Goal: Contribute content

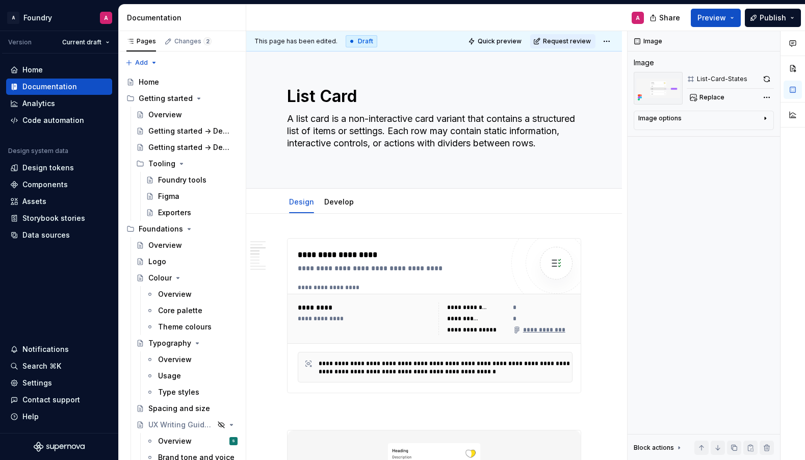
scroll to position [735, 0]
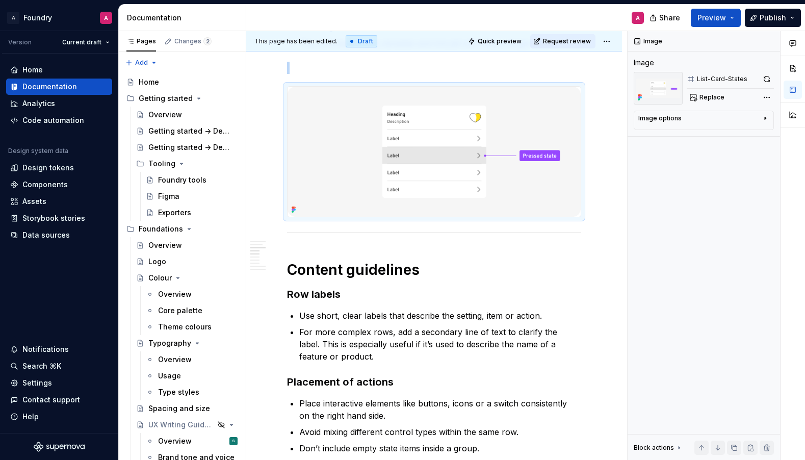
type textarea "*"
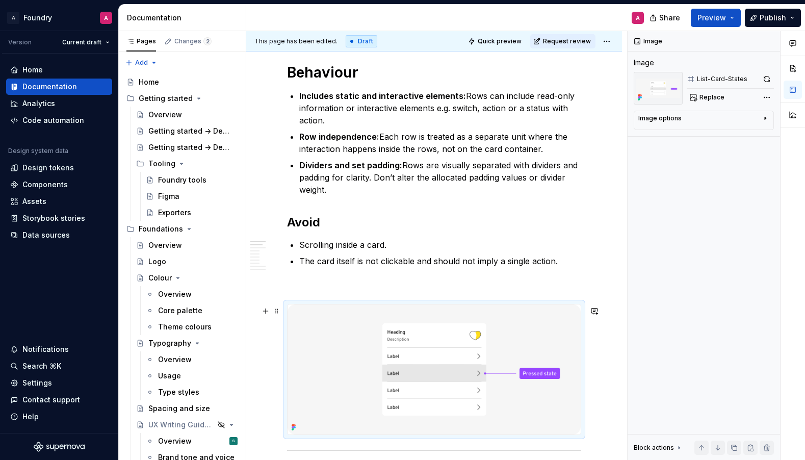
scroll to position [566, 0]
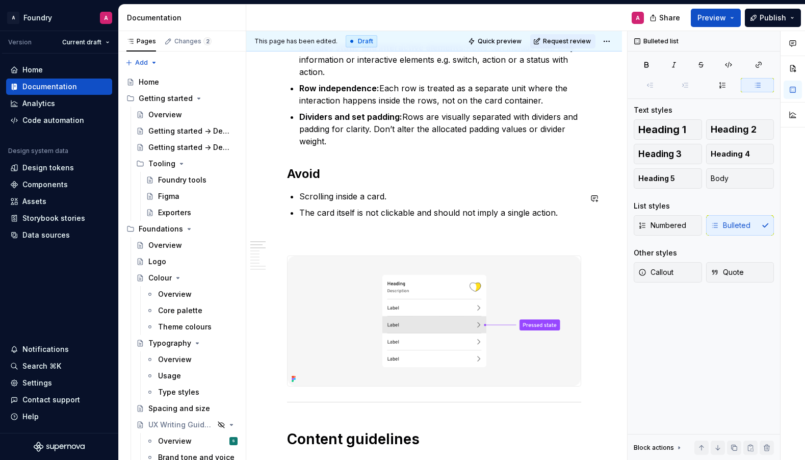
click at [357, 184] on div "**********" at bounding box center [434, 438] width 294 height 1533
click at [416, 217] on p "The card itself is not clickable and should not imply a single action." at bounding box center [440, 212] width 282 height 12
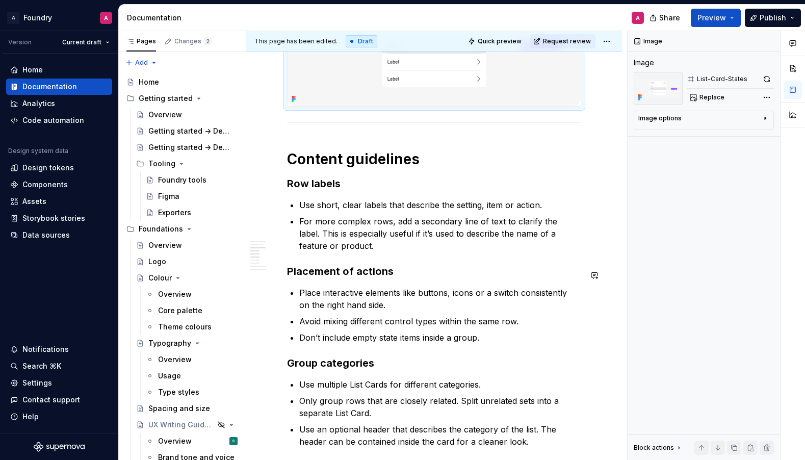
scroll to position [874, 0]
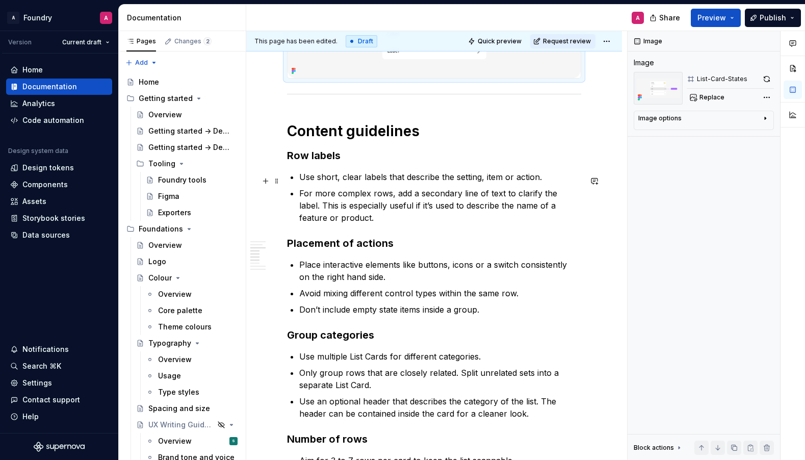
click at [484, 181] on p "Use short, clear labels that describe the setting, item or action." at bounding box center [440, 177] width 282 height 12
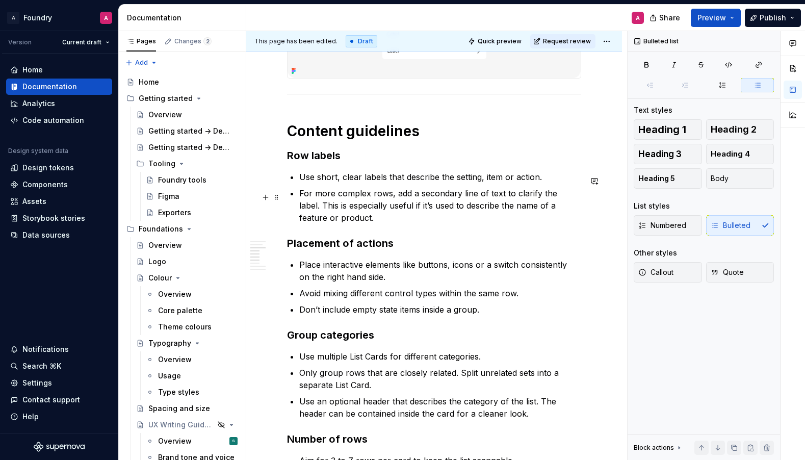
click at [576, 198] on p "For more complex rows, add a secondary line of text to clarify the label. This …" at bounding box center [440, 205] width 282 height 37
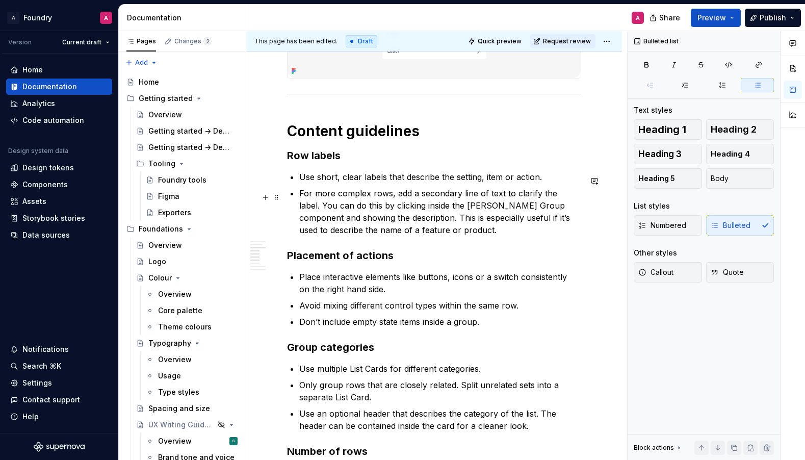
click at [459, 210] on p "For more complex rows, add a secondary line of text to clarify the label. You c…" at bounding box center [440, 211] width 282 height 49
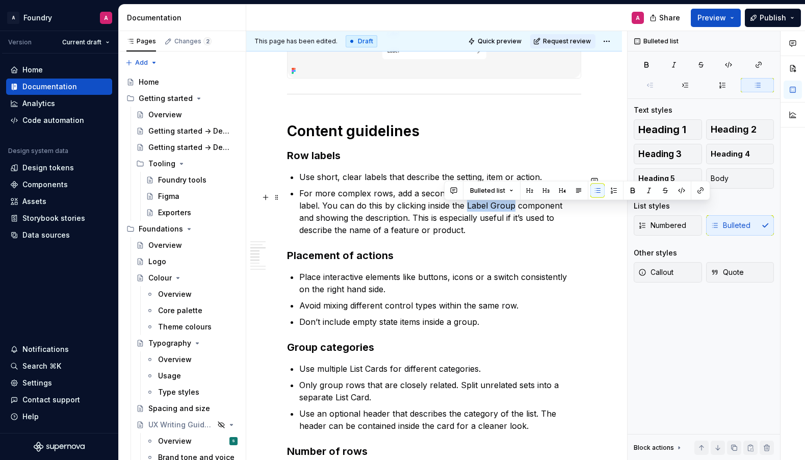
drag, startPoint x: 445, startPoint y: 210, endPoint x: 491, endPoint y: 208, distance: 45.9
click at [491, 208] on p "For more complex rows, add a secondary line of text to clarify the label. You c…" at bounding box center [440, 211] width 282 height 49
click at [635, 191] on button "button" at bounding box center [632, 190] width 14 height 14
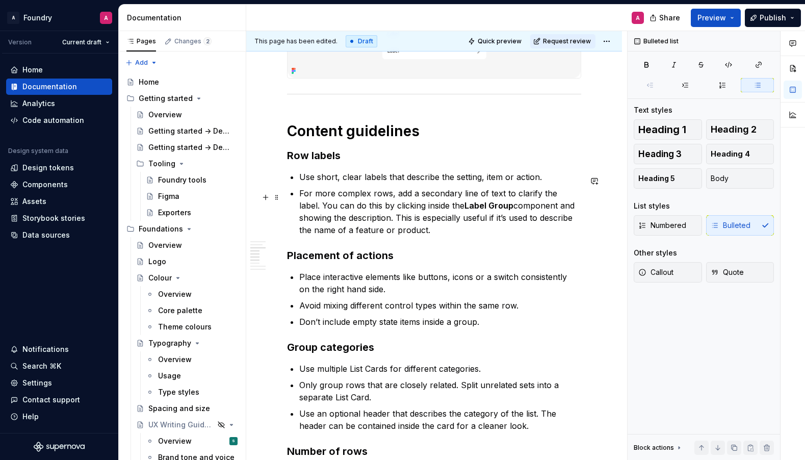
click at [508, 217] on p "For more complex rows, add a secondary line of text to clarify the label. You c…" at bounding box center [440, 211] width 282 height 49
click at [416, 182] on p "Use short, clear labels that describe the setting, item or action." at bounding box center [440, 177] width 282 height 12
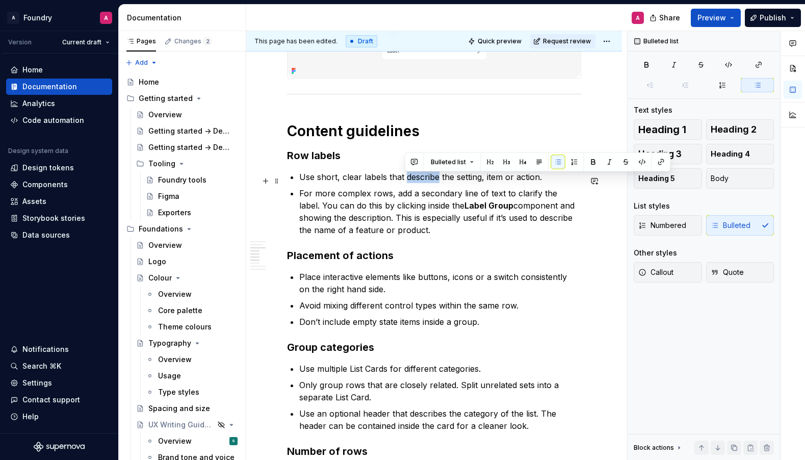
click at [416, 182] on p "Use short, clear labels that describe the setting, item or action." at bounding box center [440, 177] width 282 height 12
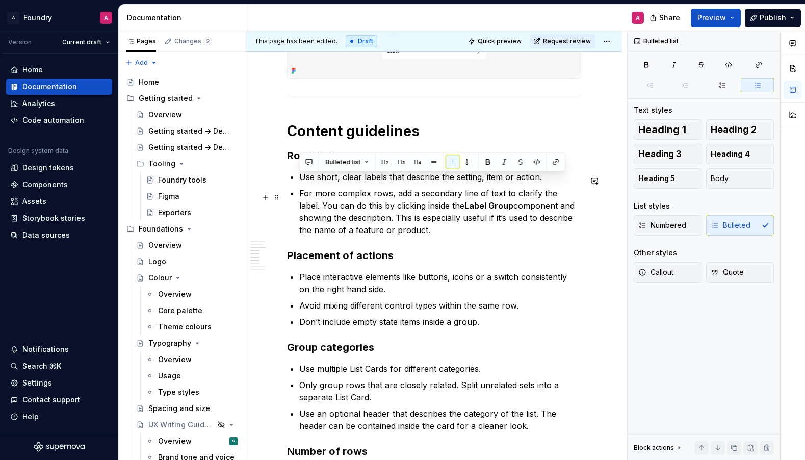
click at [437, 210] on p "For more complex rows, add a secondary line of text to clarify the label. You c…" at bounding box center [440, 211] width 282 height 49
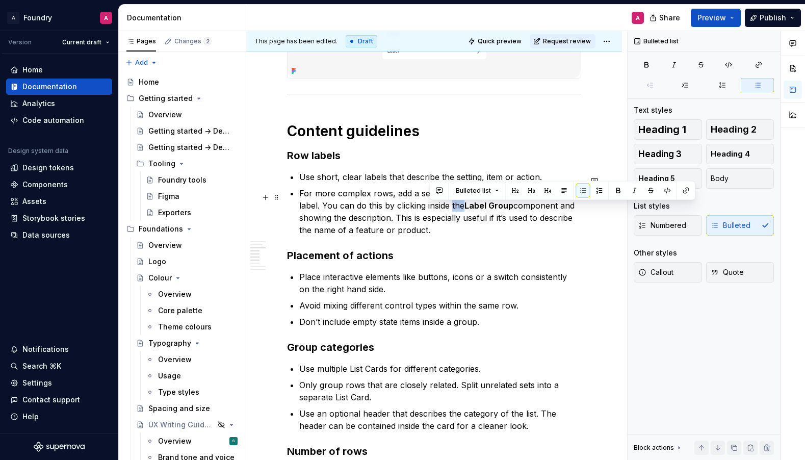
click at [437, 210] on p "For more complex rows, add a secondary line of text to clarify the label. You c…" at bounding box center [440, 211] width 282 height 49
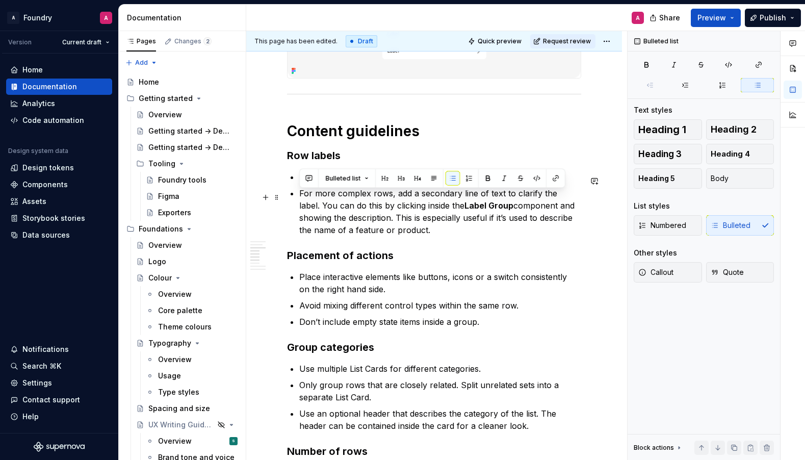
click at [379, 227] on p "For more complex rows, add a secondary line of text to clarify the label. You c…" at bounding box center [440, 211] width 282 height 49
click at [400, 183] on p "Use short, clear labels that describe the setting, item or action." at bounding box center [440, 177] width 282 height 12
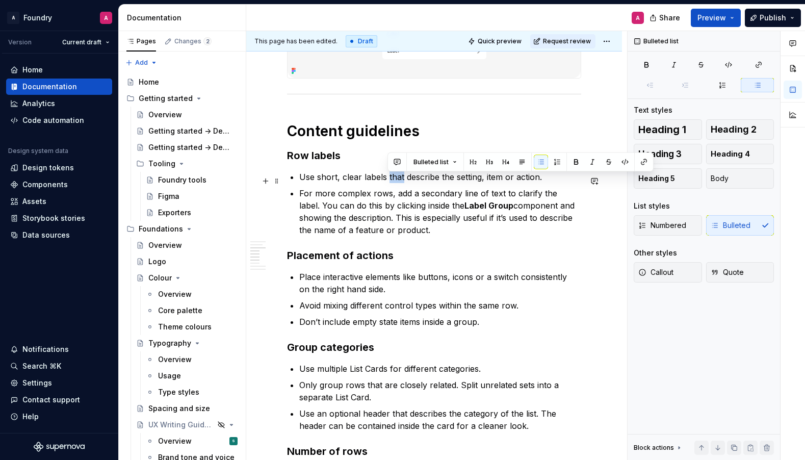
click at [400, 183] on p "Use short, clear labels that describe the setting, item or action." at bounding box center [440, 177] width 282 height 12
click at [436, 215] on p "For more complex rows, add a secondary line of text to clarify the label. You c…" at bounding box center [440, 211] width 282 height 49
drag, startPoint x: 536, startPoint y: 196, endPoint x: 548, endPoint y: 206, distance: 15.2
click at [536, 196] on p "For more complex rows, add a secondary line of text to clarify the label. You c…" at bounding box center [440, 211] width 282 height 49
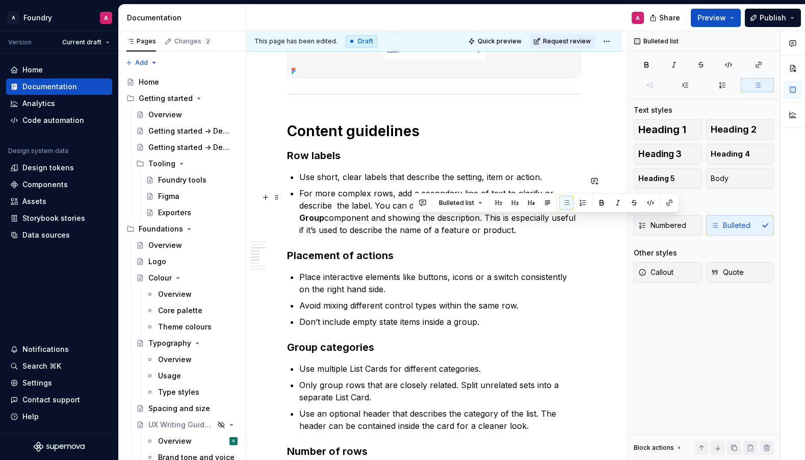
drag, startPoint x: 468, startPoint y: 233, endPoint x: 415, endPoint y: 220, distance: 55.3
click at [415, 220] on p "For more complex rows, add a secondary line of text to clarify or describe the …" at bounding box center [440, 211] width 282 height 49
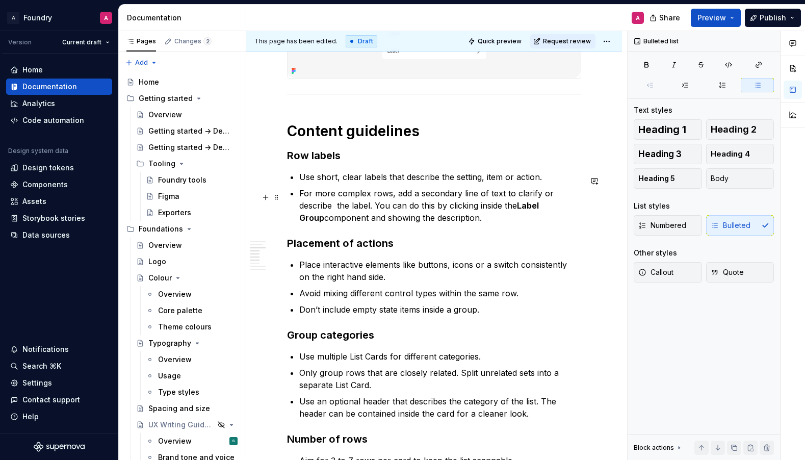
drag, startPoint x: 301, startPoint y: 209, endPoint x: 335, endPoint y: 223, distance: 36.5
click at [301, 209] on p "For more complex rows, add a secondary line of text to clarify or describe the …" at bounding box center [440, 205] width 282 height 37
click at [457, 231] on div "**********" at bounding box center [434, 130] width 294 height 1533
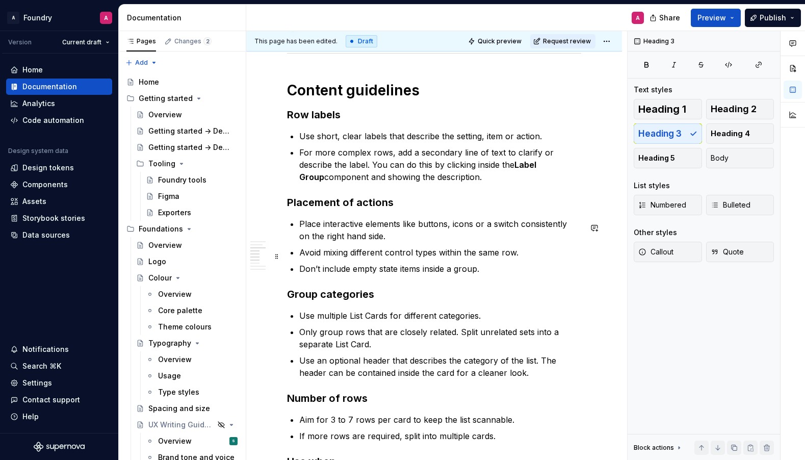
scroll to position [918, 0]
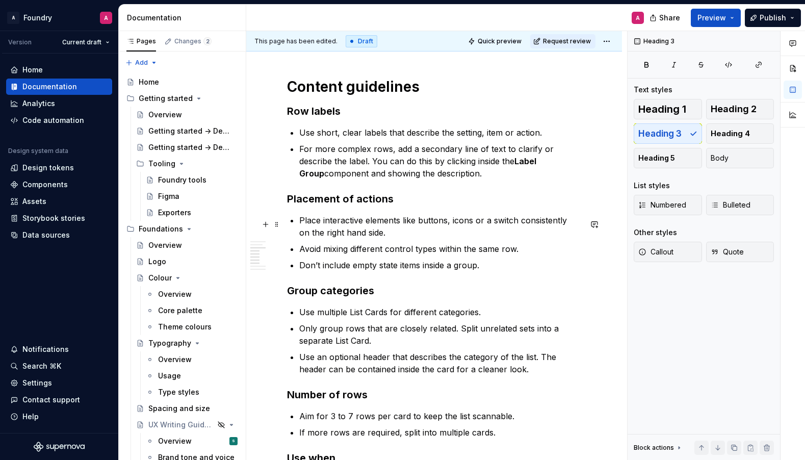
click at [500, 224] on p "Place interactive elements like buttons, icons or a switch consistently on the …" at bounding box center [440, 226] width 282 height 24
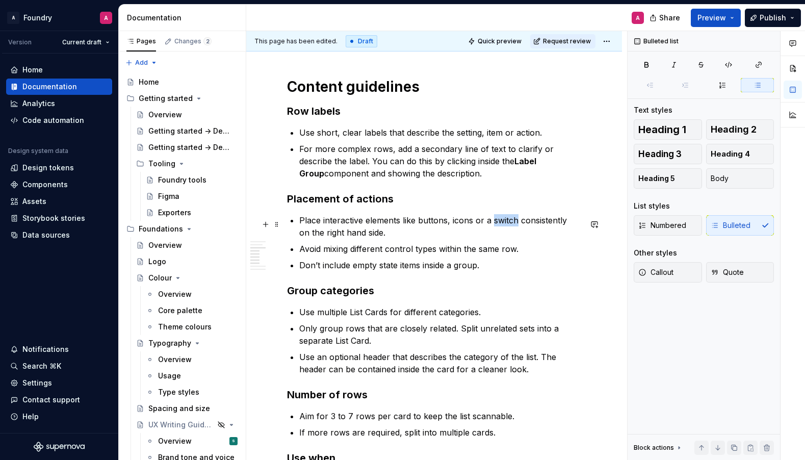
click at [500, 224] on p "Place interactive elements like buttons, icons or a switch consistently on the …" at bounding box center [440, 226] width 282 height 24
drag, startPoint x: 467, startPoint y: 224, endPoint x: 493, endPoint y: 225, distance: 26.0
click at [467, 224] on p "Place interactive elements like buttons, icons or a switch consistently on the …" at bounding box center [440, 226] width 282 height 24
click at [384, 238] on p "Place interactive elements like buttons, icons or a switch consistently on the …" at bounding box center [440, 226] width 282 height 24
click at [529, 254] on p "Avoid mixing different control types within the same row." at bounding box center [440, 249] width 282 height 12
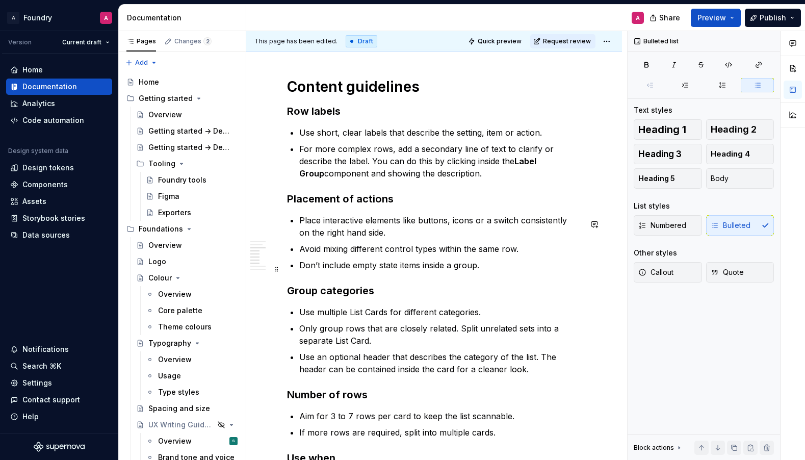
click at [388, 269] on p "Don’t include empty state items inside a group." at bounding box center [440, 265] width 282 height 12
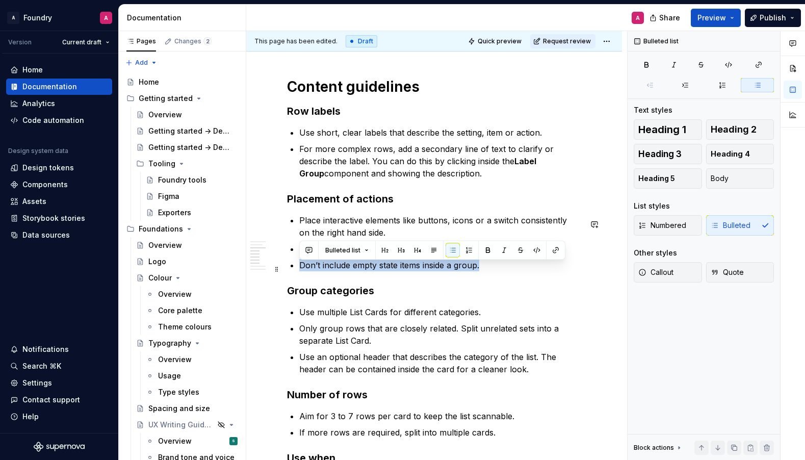
click at [388, 269] on p "Don’t include empty state items inside a group." at bounding box center [440, 265] width 282 height 12
click at [444, 271] on p "Don’t include empty state items inside a group." at bounding box center [440, 265] width 282 height 12
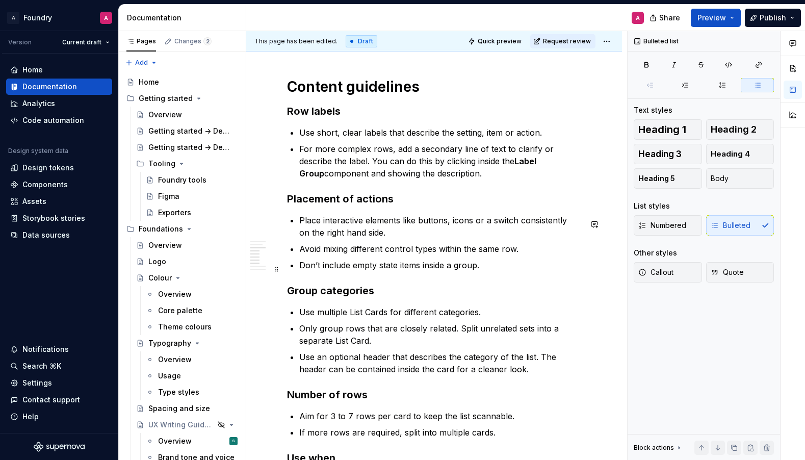
click at [481, 270] on p "Don’t include empty state items inside a group." at bounding box center [440, 265] width 282 height 12
click at [389, 269] on p "Don’t include empty state items inside a group." at bounding box center [440, 265] width 282 height 12
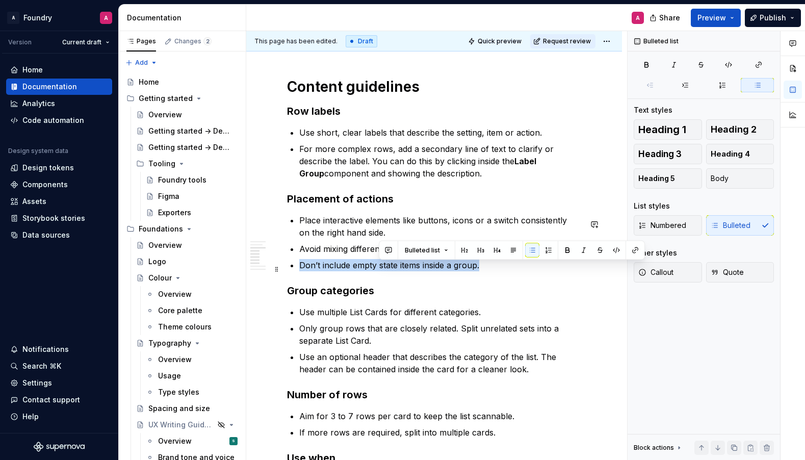
click at [389, 269] on p "Don’t include empty state items inside a group." at bounding box center [440, 265] width 282 height 12
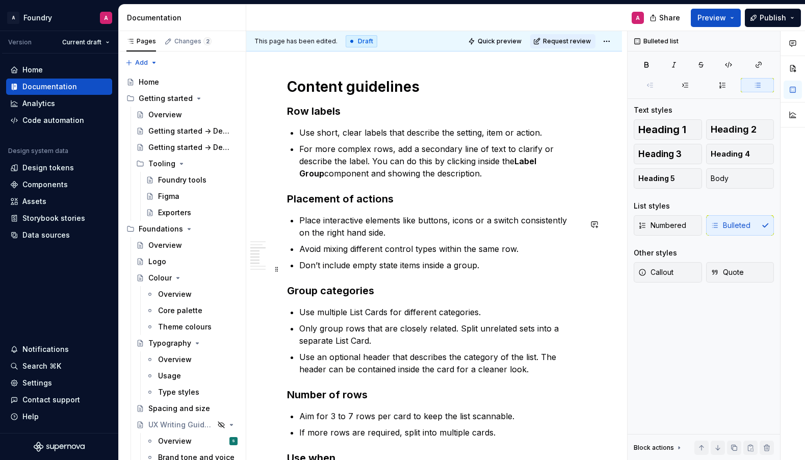
click at [389, 269] on p "Don’t include empty state items inside a group." at bounding box center [440, 265] width 282 height 12
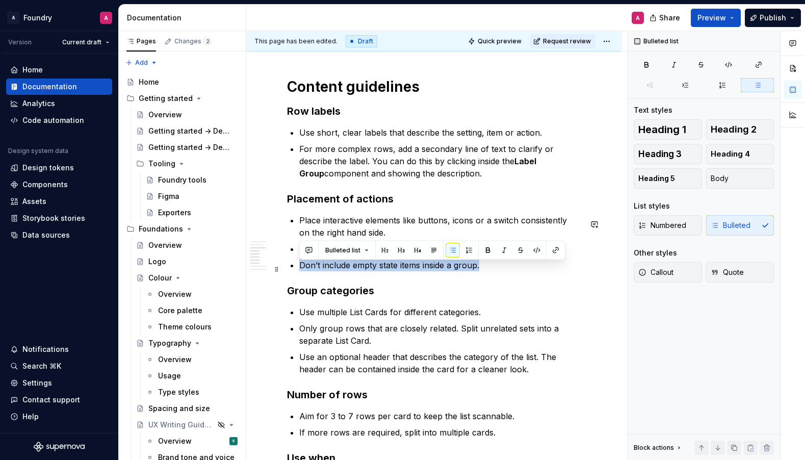
click at [437, 270] on p "Don’t include empty state items inside a group." at bounding box center [440, 265] width 282 height 12
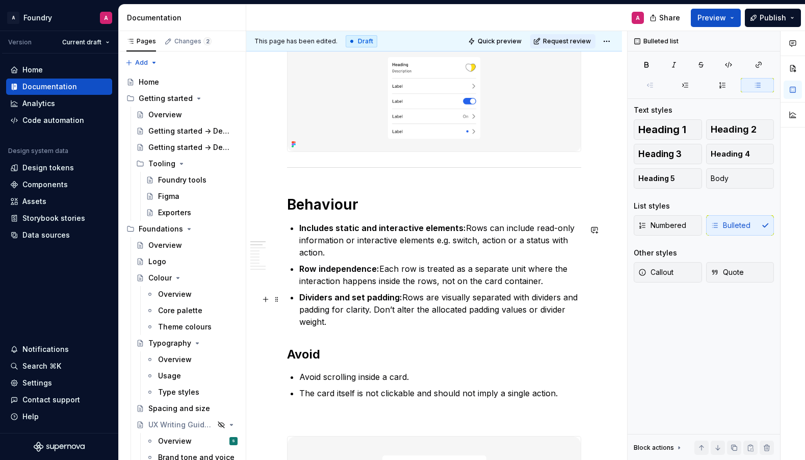
scroll to position [404, 0]
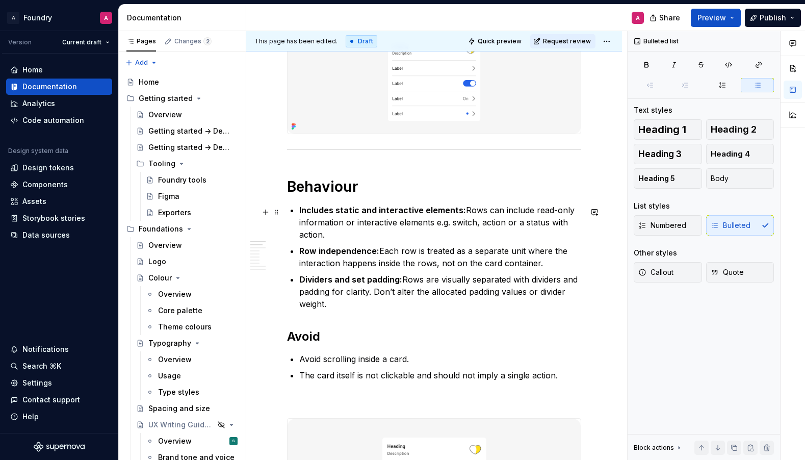
click at [567, 225] on p "Includes static and interactive elements: Rows can include read-only informatio…" at bounding box center [440, 222] width 282 height 37
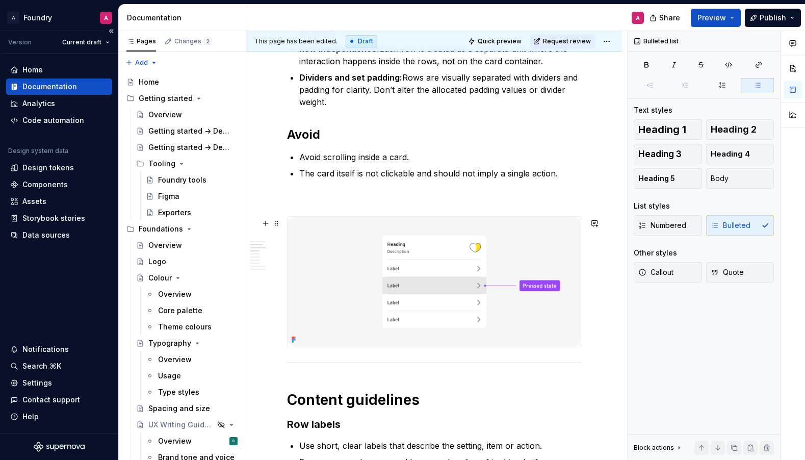
scroll to position [614, 0]
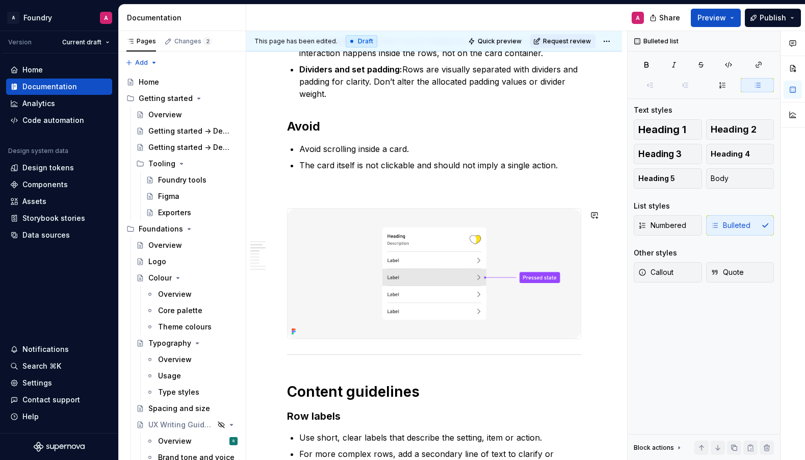
click at [308, 184] on div "**********" at bounding box center [434, 390] width 294 height 1533
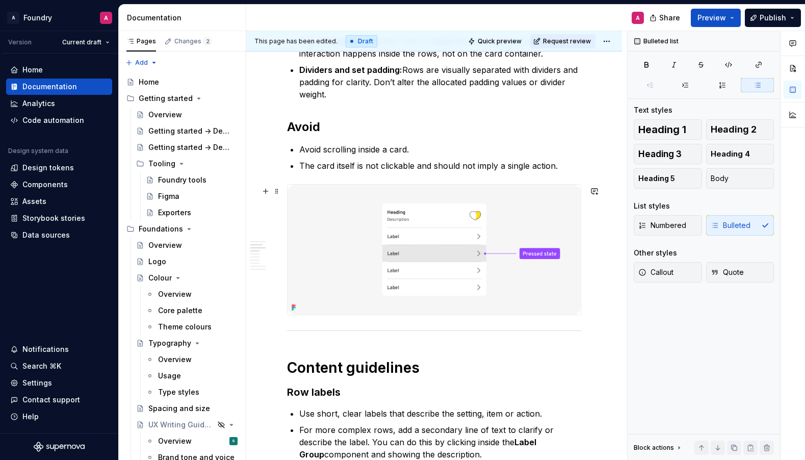
click at [605, 225] on div "**********" at bounding box center [434, 441] width 376 height 1683
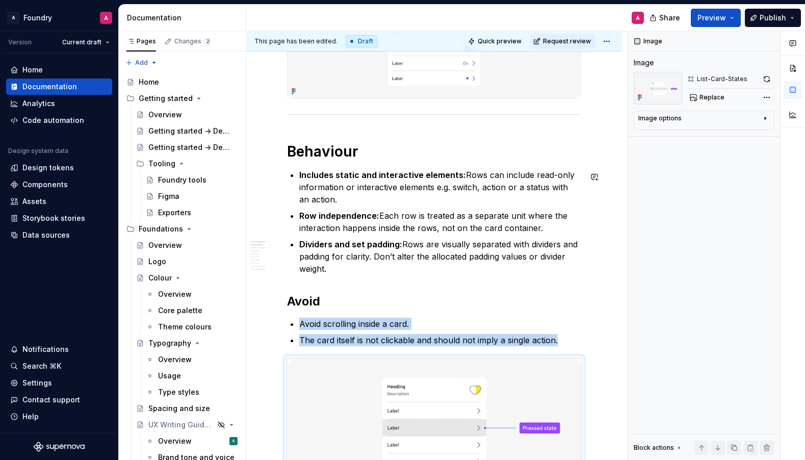
scroll to position [440, 0]
click at [517, 217] on p "Row independence: Each row is treated as a separate unit where the interaction …" at bounding box center [440, 220] width 282 height 24
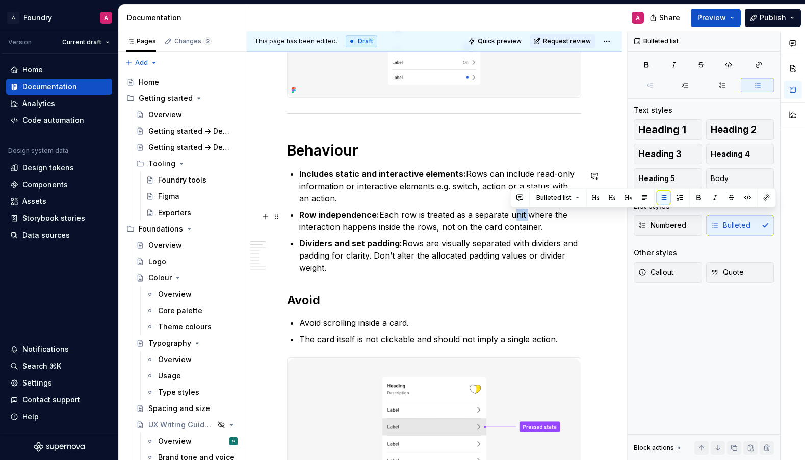
click at [517, 217] on p "Row independence: Each row is treated as a separate unit where the interaction …" at bounding box center [440, 220] width 282 height 24
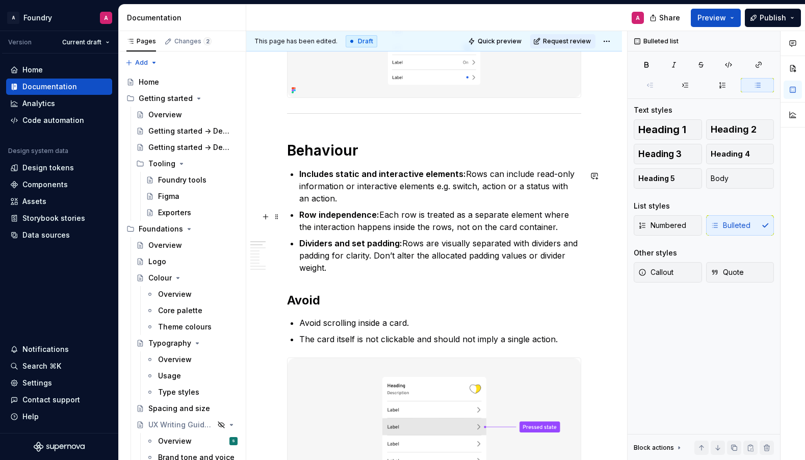
click at [435, 232] on p "Row independence: Each row is treated as a separate element where the interacti…" at bounding box center [440, 220] width 282 height 24
click at [540, 230] on p "Row independence: Each row is treated as a separate element where the interacti…" at bounding box center [440, 220] width 282 height 24
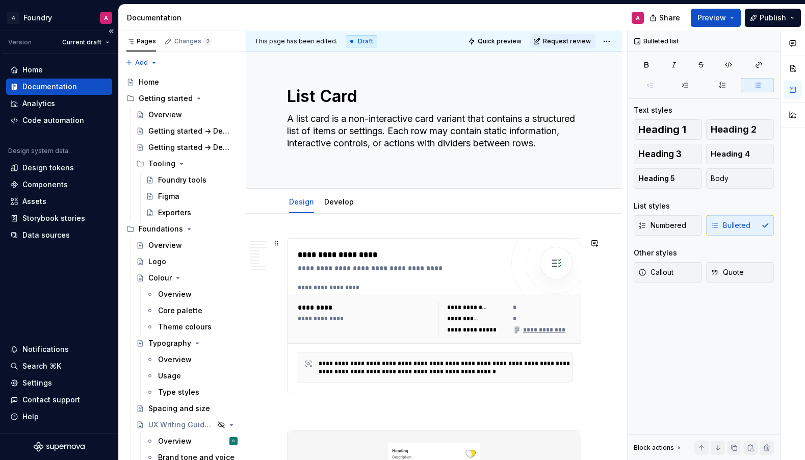
scroll to position [190, 0]
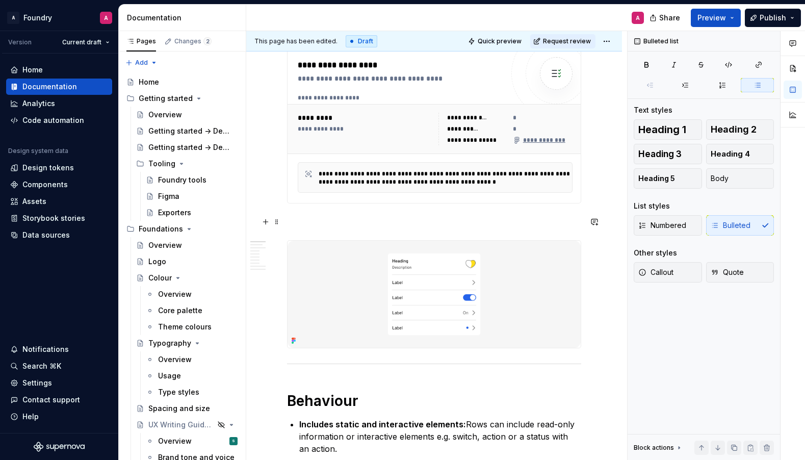
click at [312, 223] on p at bounding box center [434, 222] width 294 height 12
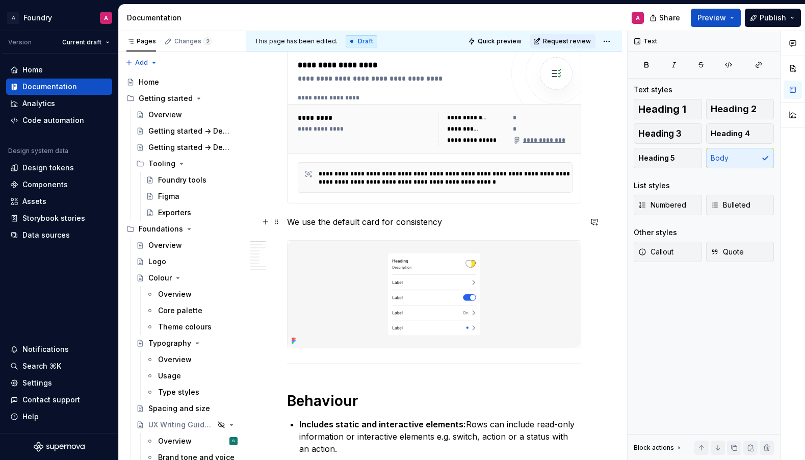
click at [380, 223] on p "We use the default card for consistency" at bounding box center [434, 222] width 294 height 12
click at [498, 222] on p "We use the default card style variant for consistency" at bounding box center [434, 222] width 294 height 12
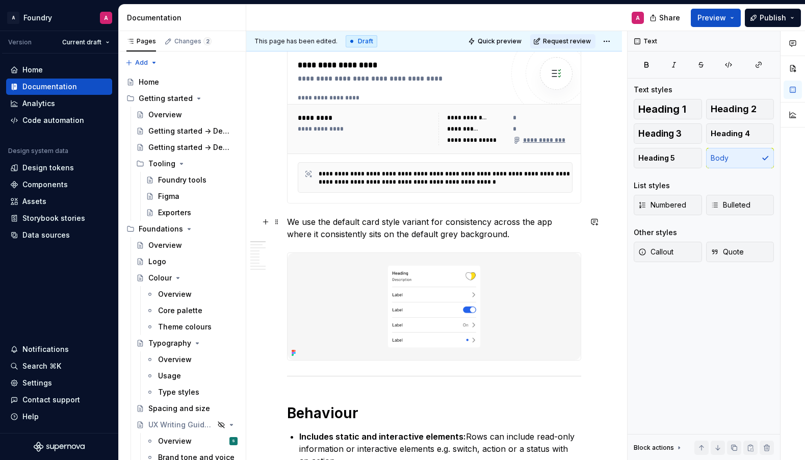
click at [408, 235] on p "We use the default card style variant for consistency across the app where it c…" at bounding box center [434, 228] width 294 height 24
click at [453, 232] on p "We use the default card style variant for consistency across the app where it c…" at bounding box center [434, 228] width 294 height 24
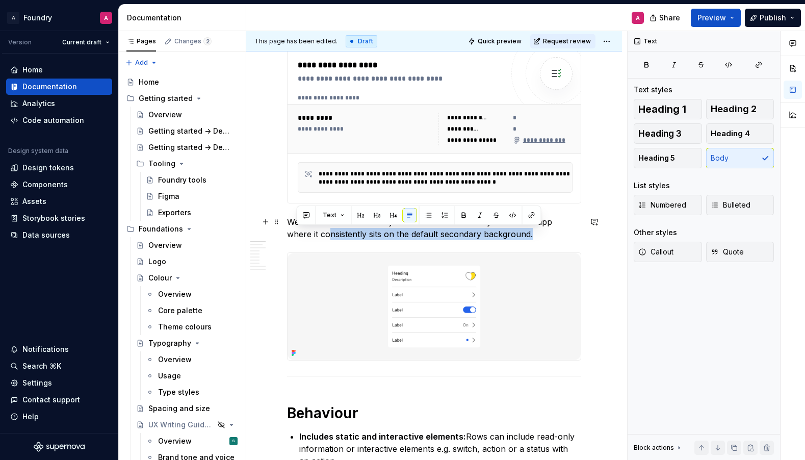
drag, startPoint x: 423, startPoint y: 232, endPoint x: 297, endPoint y: 233, distance: 125.9
click at [297, 233] on p "We use the default card style variant for consistency across the app where it c…" at bounding box center [434, 228] width 294 height 24
click at [327, 233] on p "We use the default card style variant for consistency across the app where it c…" at bounding box center [434, 228] width 294 height 24
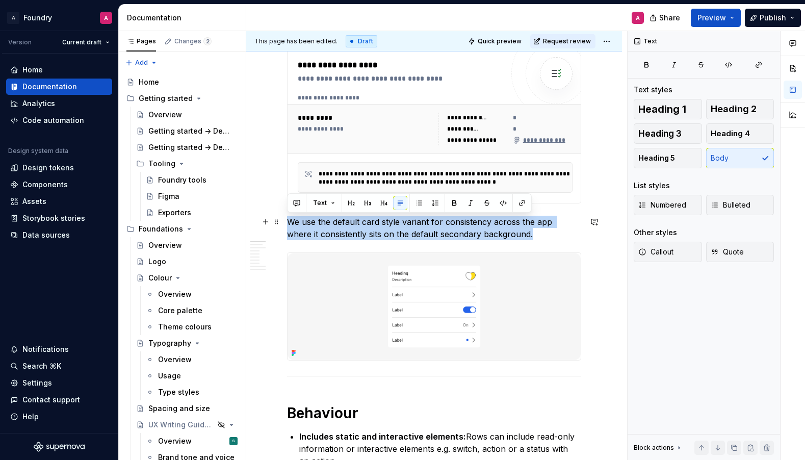
click at [327, 233] on p "We use the default card style variant for consistency across the app where it c…" at bounding box center [434, 228] width 294 height 24
click at [601, 255] on button "button" at bounding box center [594, 257] width 14 height 14
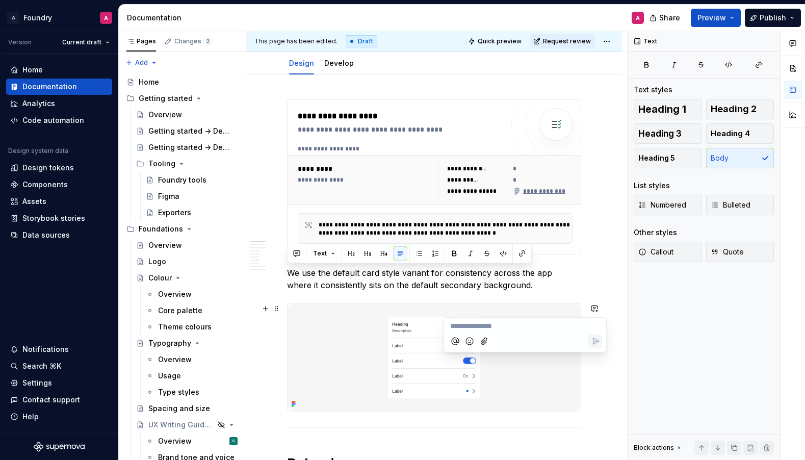
scroll to position [141, 0]
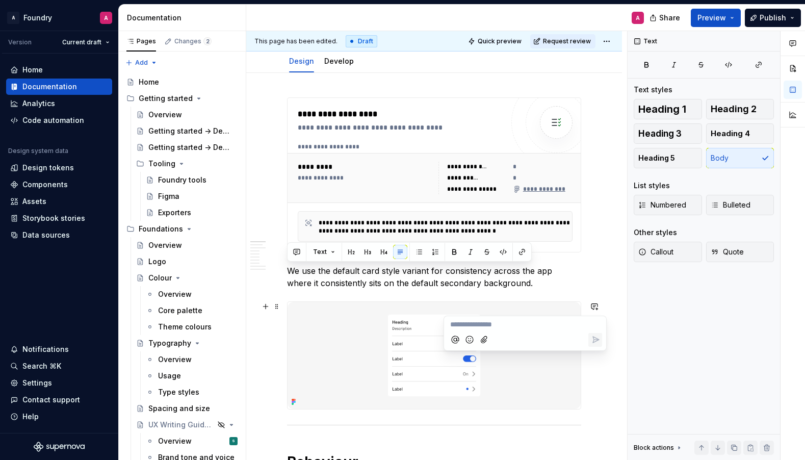
click at [415, 272] on p "We use the default card style variant for consistency across the app where it c…" at bounding box center [434, 277] width 294 height 24
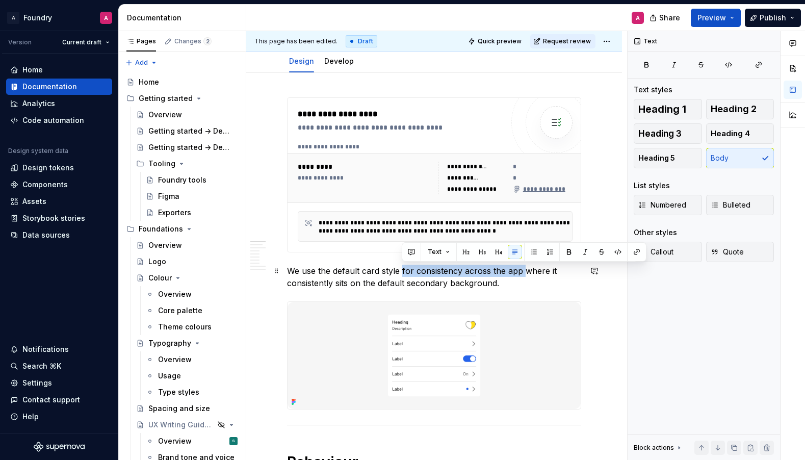
drag, startPoint x: 524, startPoint y: 271, endPoint x: 403, endPoint y: 272, distance: 121.3
click at [403, 272] on p "We use the default card style for consistency across the app where it consisten…" at bounding box center [434, 277] width 294 height 24
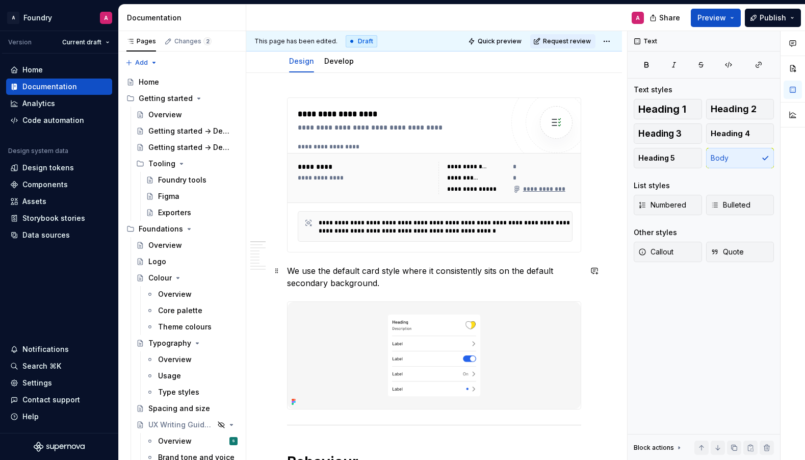
click at [375, 283] on p "We use the default card style where it consistently sits on the default seconda…" at bounding box center [434, 277] width 294 height 24
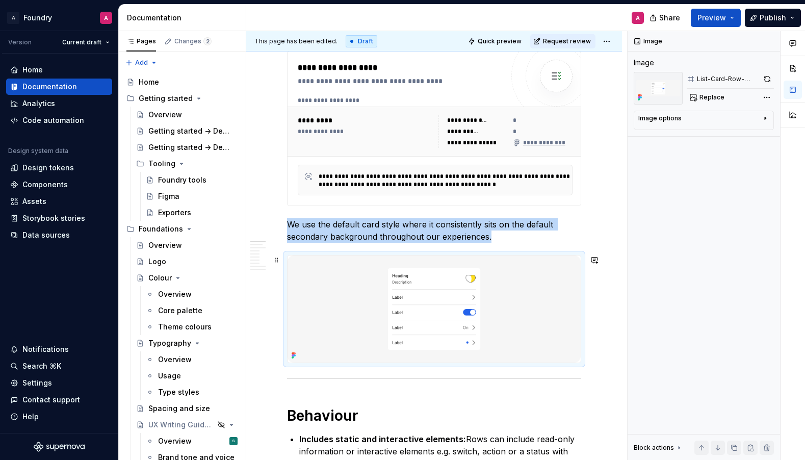
scroll to position [188, 0]
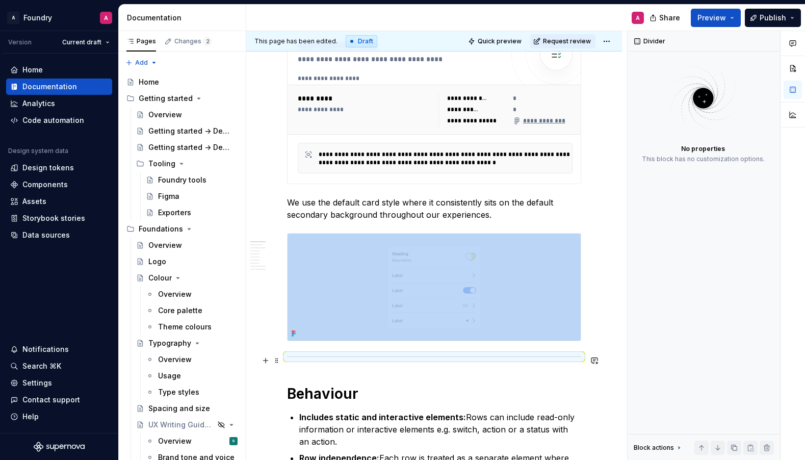
scroll to position [210, 0]
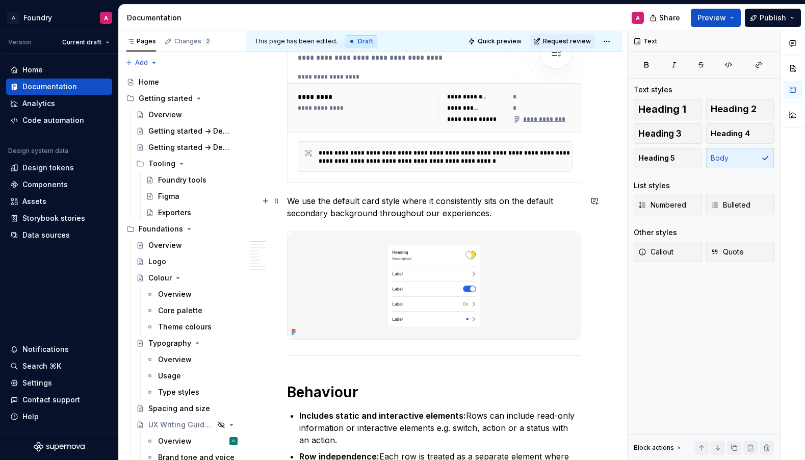
click at [375, 215] on p "We use the default card style where it consistently sits on the default seconda…" at bounding box center [434, 207] width 294 height 24
click at [289, 200] on p "We use the default card style where it consistently sits on the default seconda…" at bounding box center [434, 207] width 294 height 24
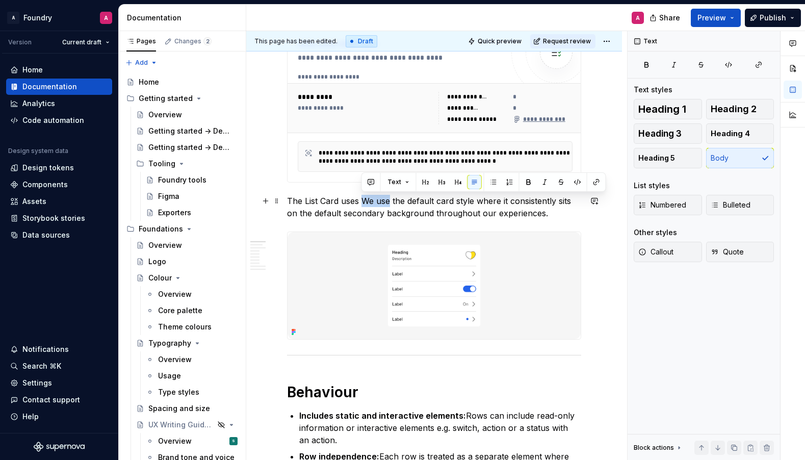
drag, startPoint x: 384, startPoint y: 202, endPoint x: 363, endPoint y: 201, distance: 20.9
click at [363, 201] on p "The List Card uses We use the default card style where it consistently sits on …" at bounding box center [434, 207] width 294 height 24
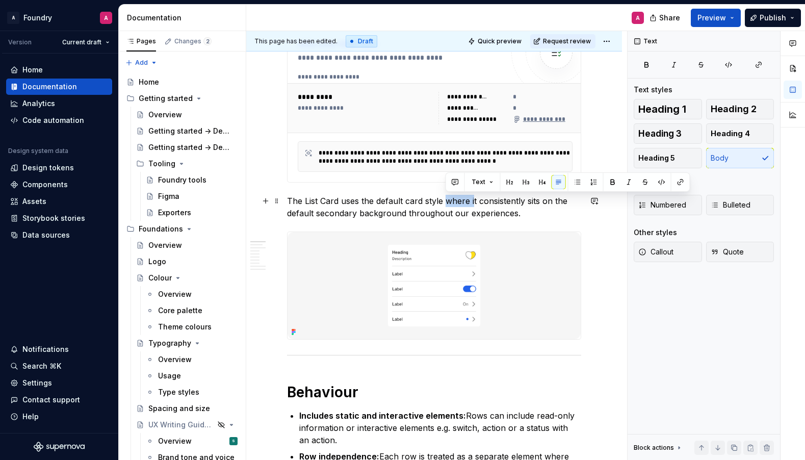
drag, startPoint x: 455, startPoint y: 201, endPoint x: 446, endPoint y: 201, distance: 9.2
click at [445, 201] on p "The List Card uses the default card style where it consistently sits on the def…" at bounding box center [434, 207] width 294 height 24
click at [525, 201] on p "The List Card uses the default card style and is consistently sits on the defau…" at bounding box center [434, 207] width 294 height 24
click at [304, 214] on p "The List Card uses the default card style and is consistently displayed on the …" at bounding box center [434, 207] width 294 height 24
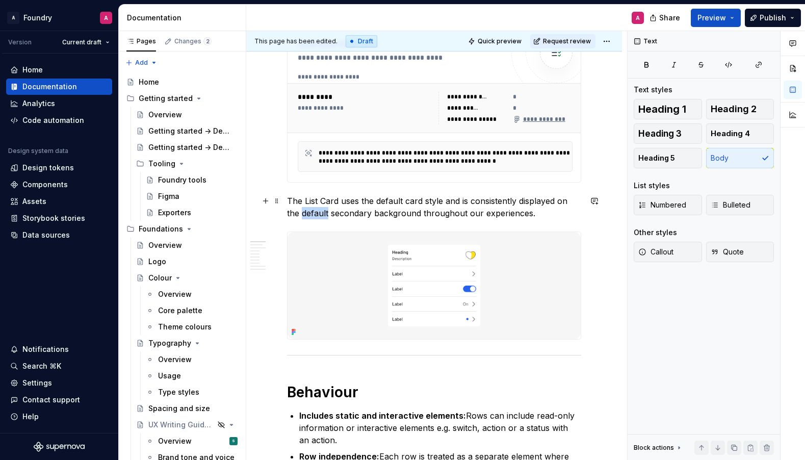
click at [304, 214] on p "The List Card uses the default card style and is consistently displayed on the …" at bounding box center [434, 207] width 294 height 24
click at [394, 212] on p "The List Card uses the default card style and is consistently displayed on the …" at bounding box center [434, 207] width 294 height 24
click at [614, 271] on div "**********" at bounding box center [436, 245] width 381 height 429
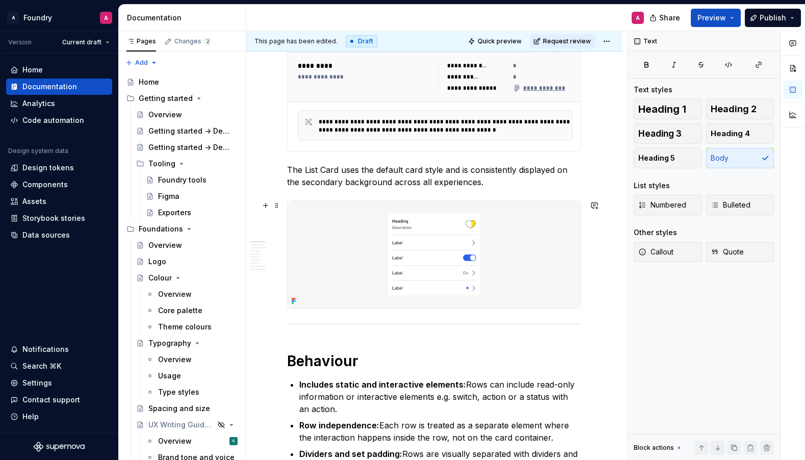
scroll to position [242, 0]
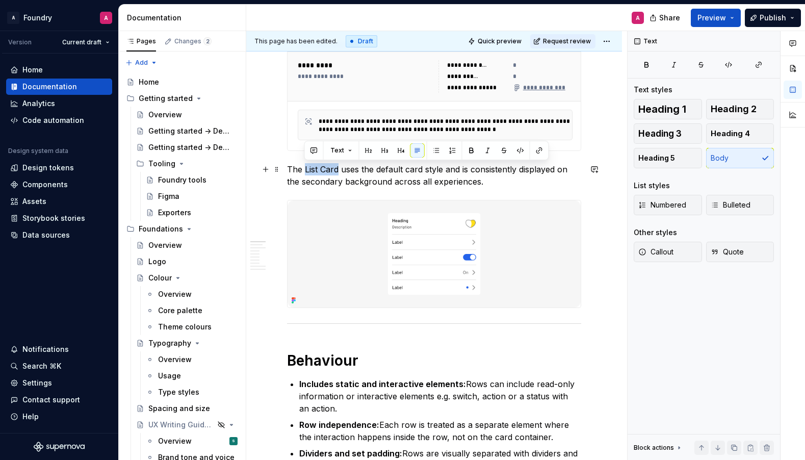
drag, startPoint x: 336, startPoint y: 171, endPoint x: 446, endPoint y: 285, distance: 158.2
click at [304, 171] on p "The List Card uses the default card style and is consistently displayed on the …" at bounding box center [434, 175] width 294 height 24
click at [607, 243] on div "**********" at bounding box center [436, 245] width 381 height 429
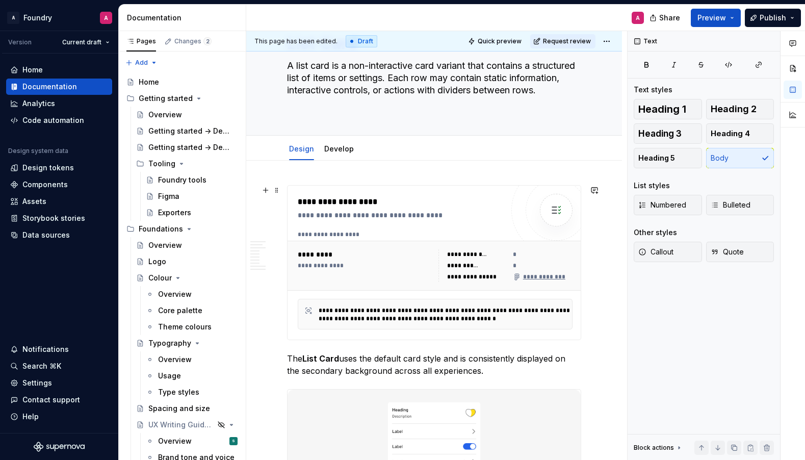
scroll to position [52, 0]
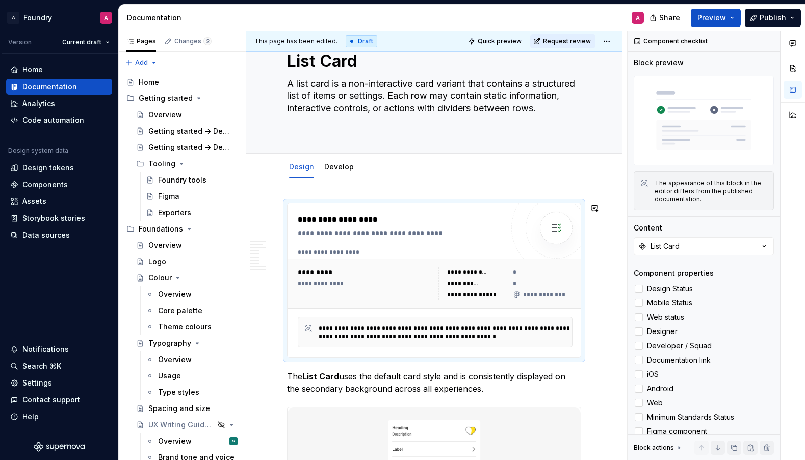
scroll to position [0, 0]
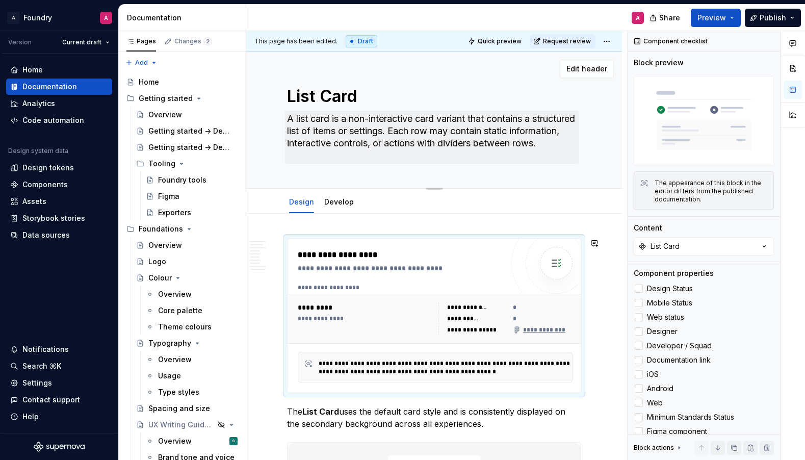
type textarea "*"
drag, startPoint x: 298, startPoint y: 118, endPoint x: 310, endPoint y: 129, distance: 17.0
click at [298, 118] on textarea "A list card is a non-interactive card variant that contains a structured list o…" at bounding box center [432, 137] width 294 height 53
type textarea "A ist card is a non-interactive card variant that contains a structured list of…"
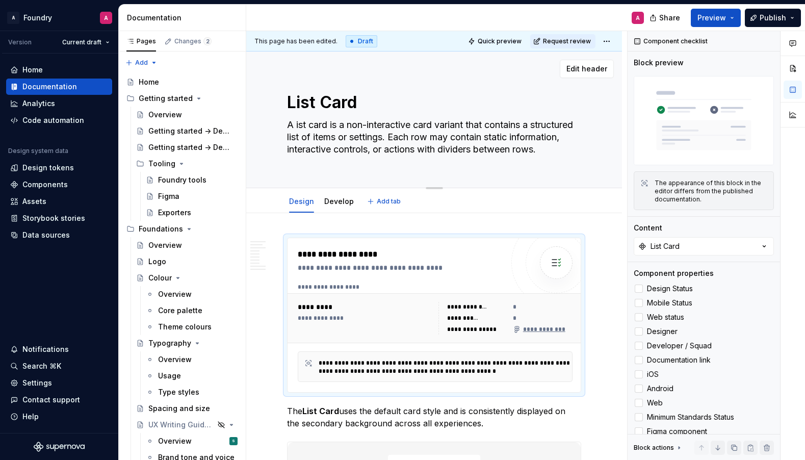
type textarea "*"
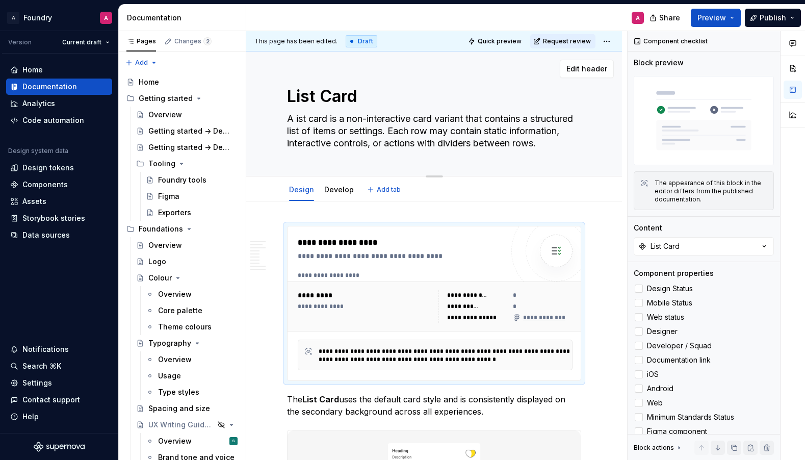
type textarea "A List card is a non-interactive card variant that contains a structured list o…"
type textarea "*"
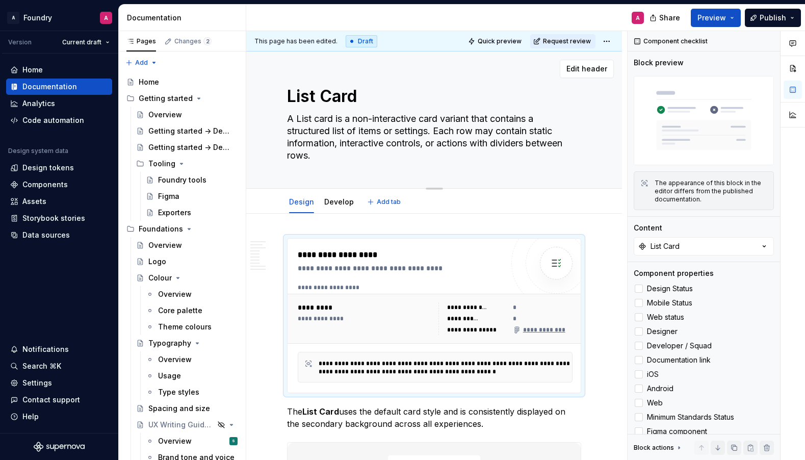
type textarea "A List ard is a non-interactive card variant that contains a structured list of…"
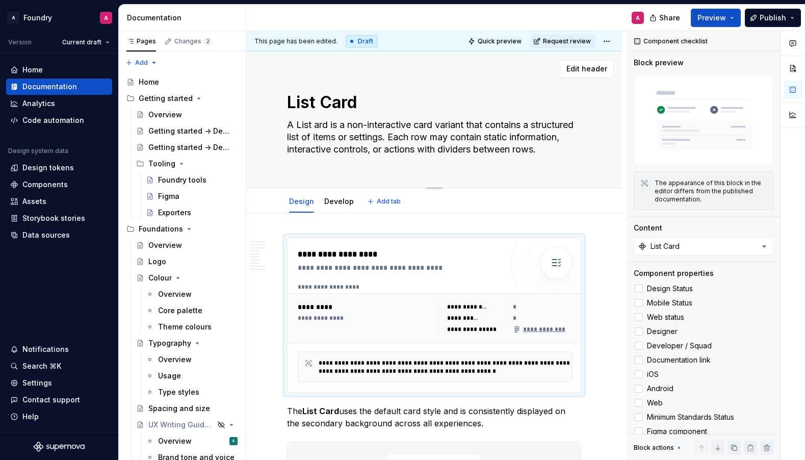
type textarea "*"
type textarea "A List Card is a non-interactive card variant that contains a structured list o…"
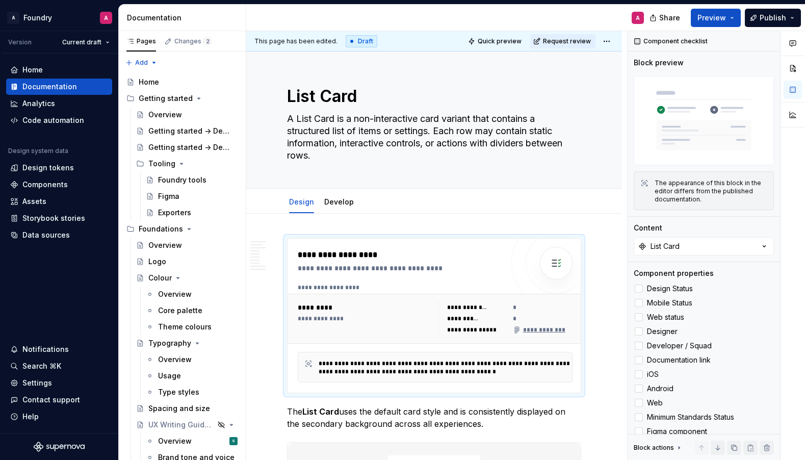
type textarea "*"
type textarea "A List Card is a non-interactive card variant that contains a structured list o…"
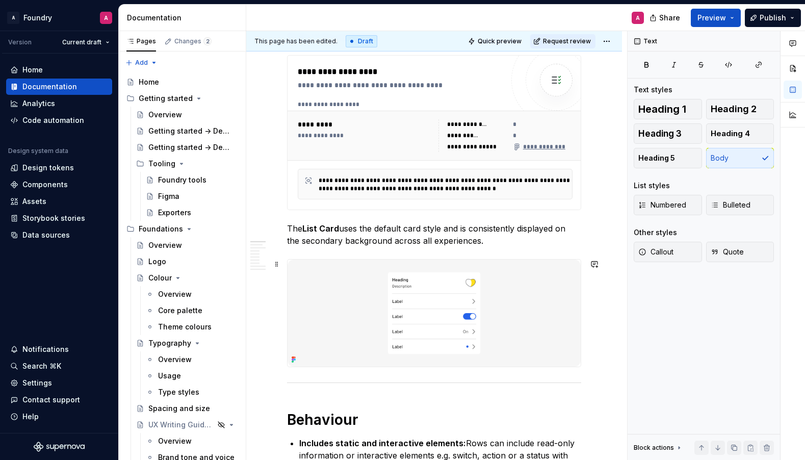
scroll to position [320, 0]
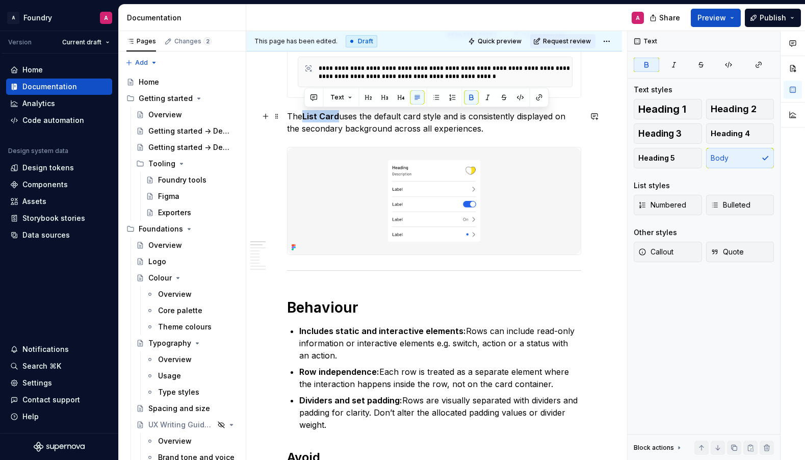
drag, startPoint x: 338, startPoint y: 116, endPoint x: 304, endPoint y: 116, distance: 34.2
click at [304, 116] on strong "List Card" at bounding box center [320, 116] width 37 height 10
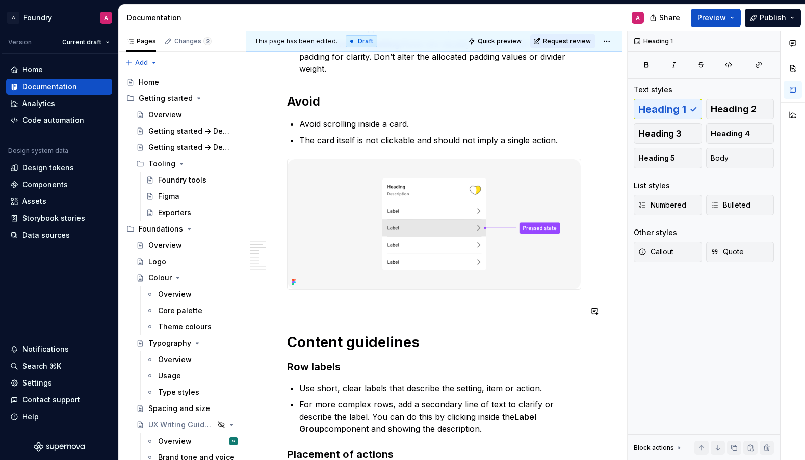
scroll to position [674, 0]
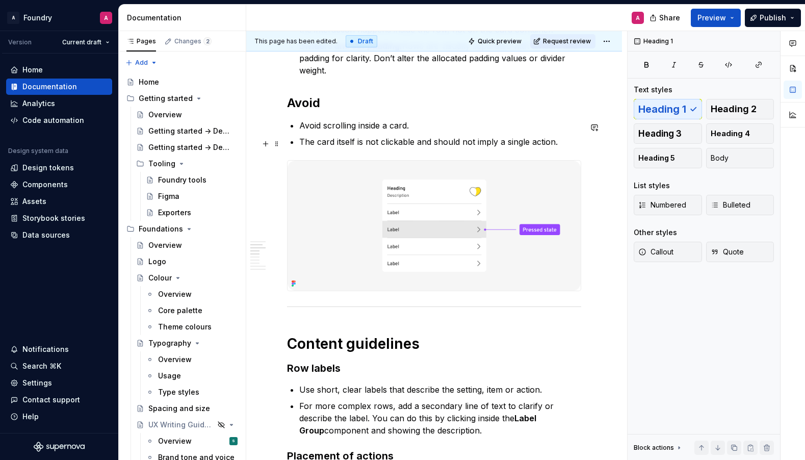
click at [435, 144] on p "The card itself is not clickable and should not imply a single action." at bounding box center [440, 142] width 282 height 12
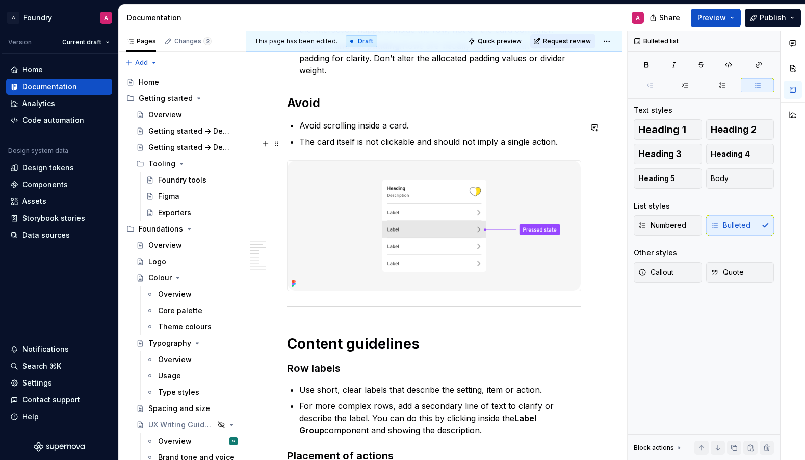
click at [434, 144] on p "The card itself is not clickable and should not imply a single action." at bounding box center [440, 142] width 282 height 12
click at [355, 146] on p "The card itself is not clickable and should not imply a single action." at bounding box center [440, 142] width 282 height 12
click at [355, 146] on p "The card itself is not clickable and should not imply a single action." at bounding box center [440, 141] width 282 height 12
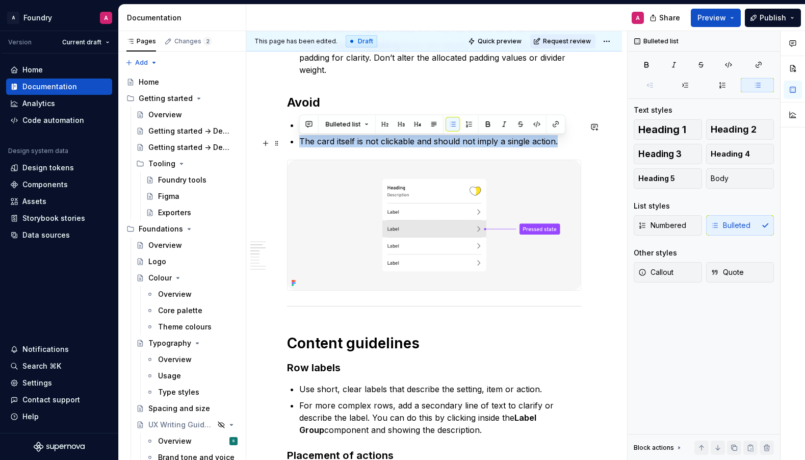
scroll to position [676, 0]
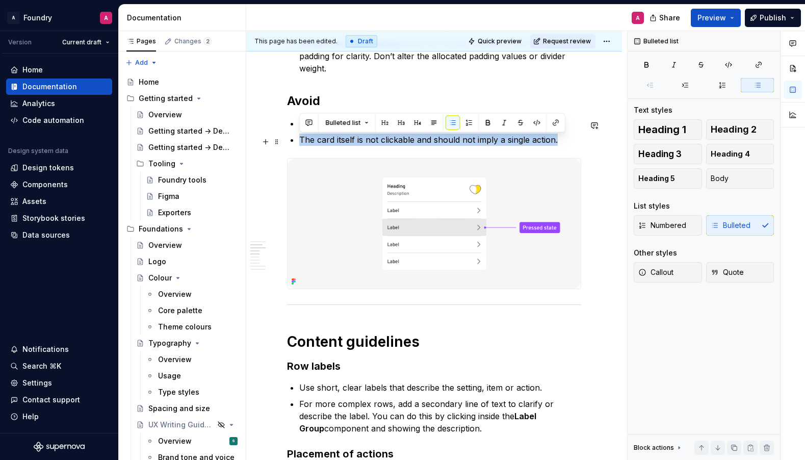
click at [559, 143] on p "The card itself is not clickable and should not imply a single action." at bounding box center [440, 140] width 282 height 12
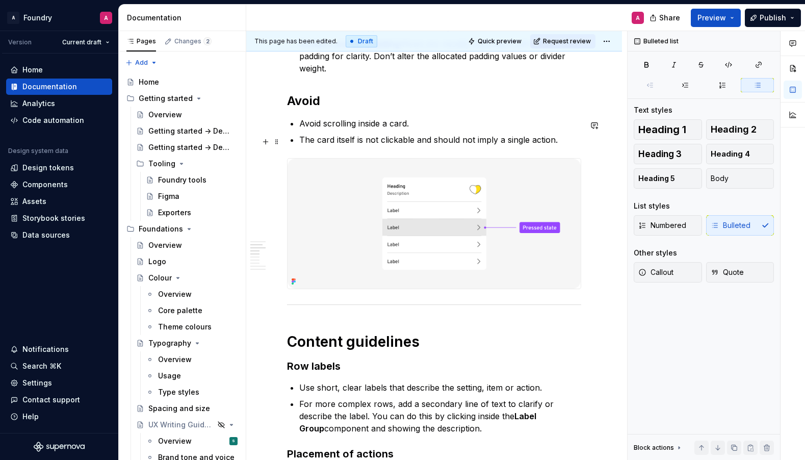
click at [433, 141] on p "The card itself is not clickable and should not imply a single action." at bounding box center [440, 140] width 282 height 12
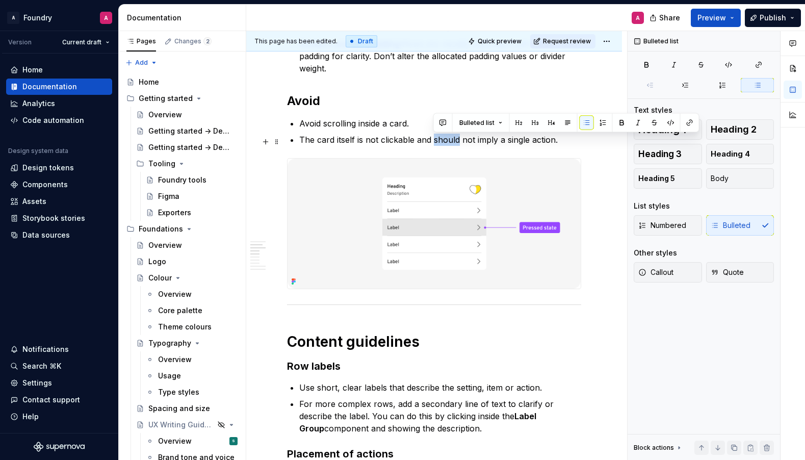
click at [433, 141] on p "The card itself is not clickable and should not imply a single action." at bounding box center [440, 140] width 282 height 12
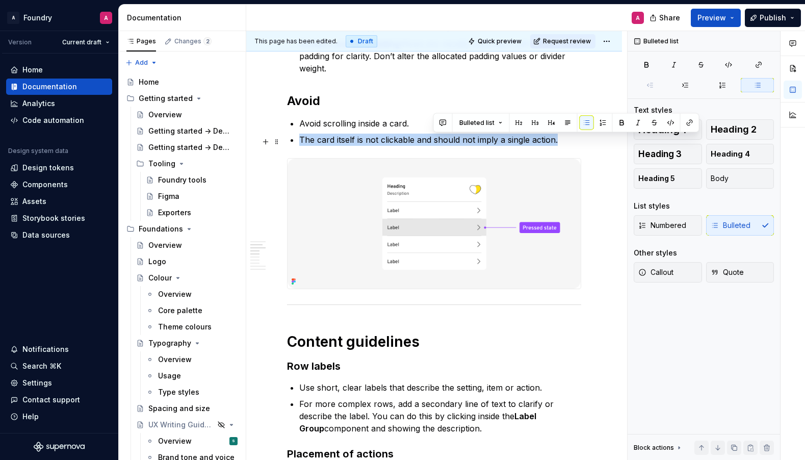
click at [433, 141] on p "The card itself is not clickable and should not imply a single action." at bounding box center [440, 140] width 282 height 12
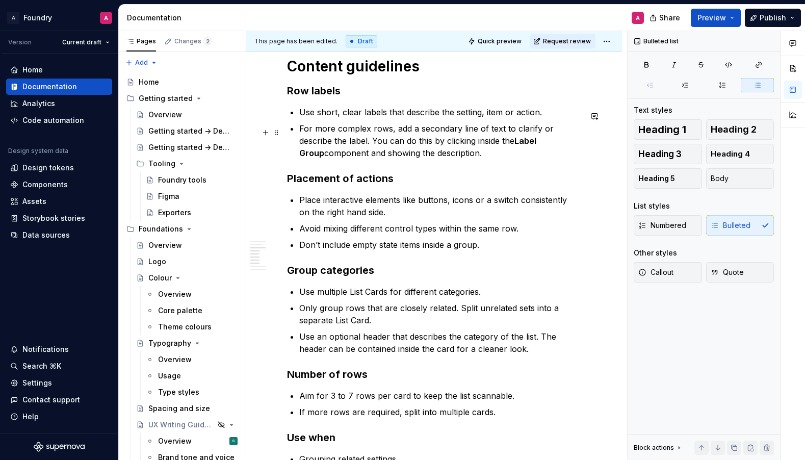
scroll to position [952, 0]
click at [372, 117] on p "Use short, clear labels that describe the setting, item or action." at bounding box center [440, 111] width 282 height 12
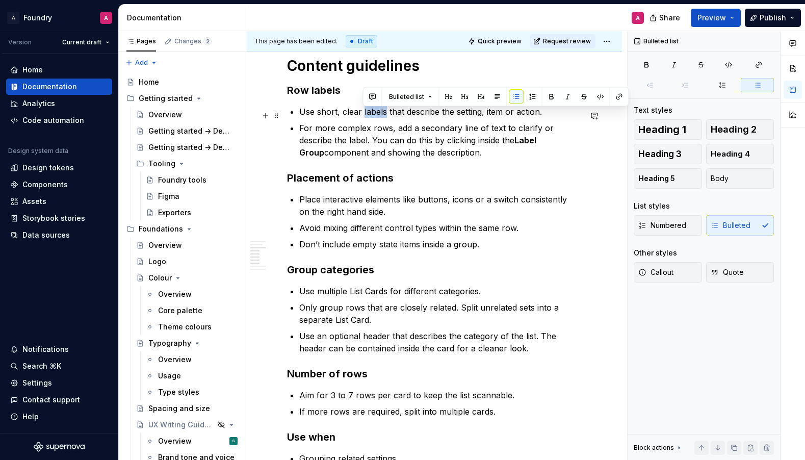
click at [372, 117] on p "Use short, clear labels that describe the setting, item or action." at bounding box center [440, 111] width 282 height 12
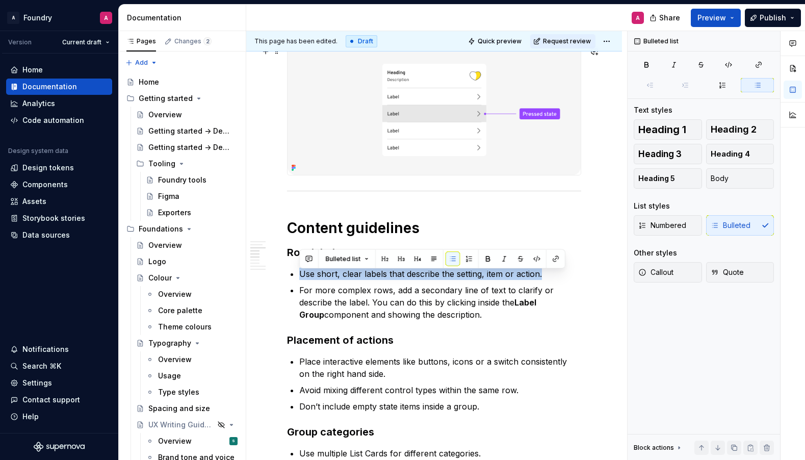
scroll to position [522, 0]
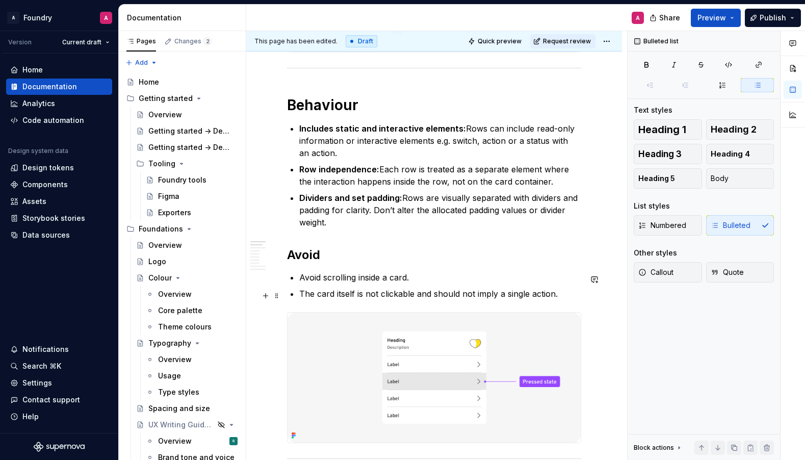
click at [560, 295] on p "The card itself is not clickable and should not imply a single action." at bounding box center [440, 293] width 282 height 12
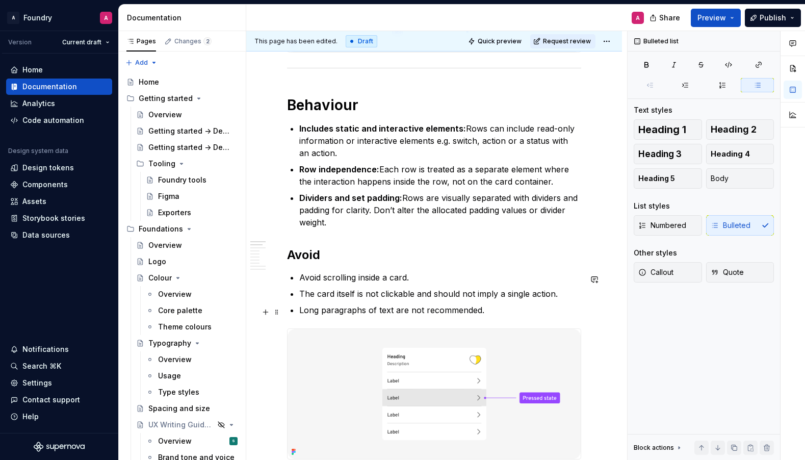
click at [401, 313] on p "Long paragraphs of text are not recommended." at bounding box center [440, 310] width 282 height 12
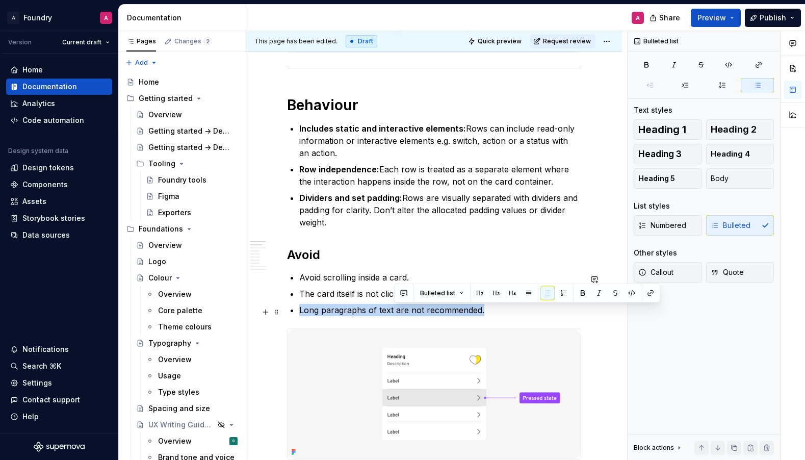
click at [401, 313] on p "Long paragraphs of text are not recommended." at bounding box center [440, 310] width 282 height 12
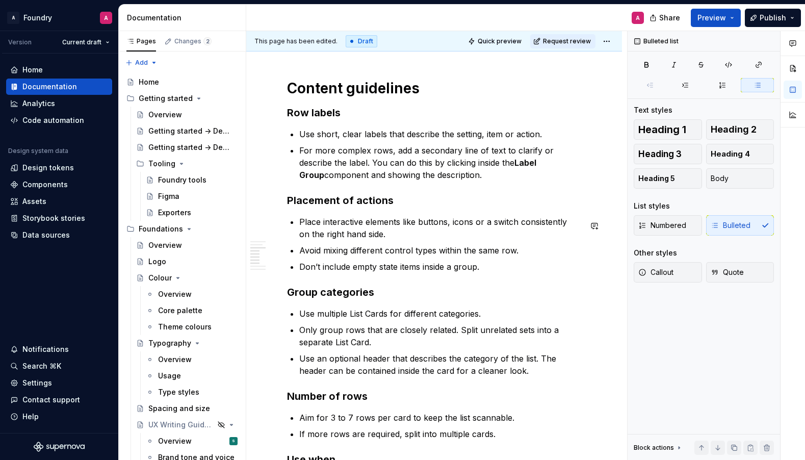
scroll to position [935, 0]
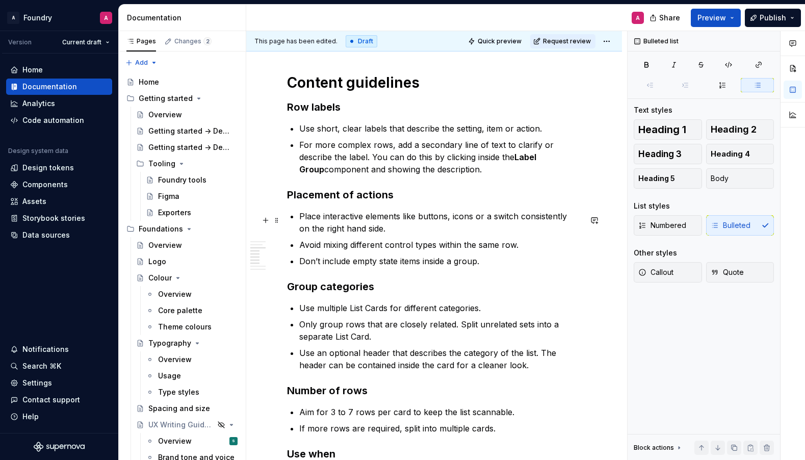
click at [501, 220] on p "Place interactive elements like buttons, icons or a switch consistently on the …" at bounding box center [440, 222] width 282 height 24
click at [502, 220] on p "Place interactive elements like buttons, icons or a switch consistently on the …" at bounding box center [440, 222] width 282 height 24
click at [498, 222] on p "Place interactive elements like buttons, icons or toggles consistently on the r…" at bounding box center [440, 222] width 282 height 24
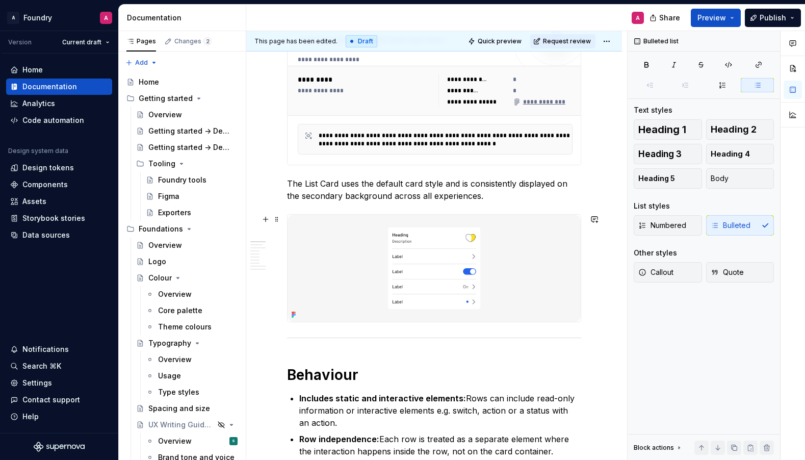
scroll to position [201, 0]
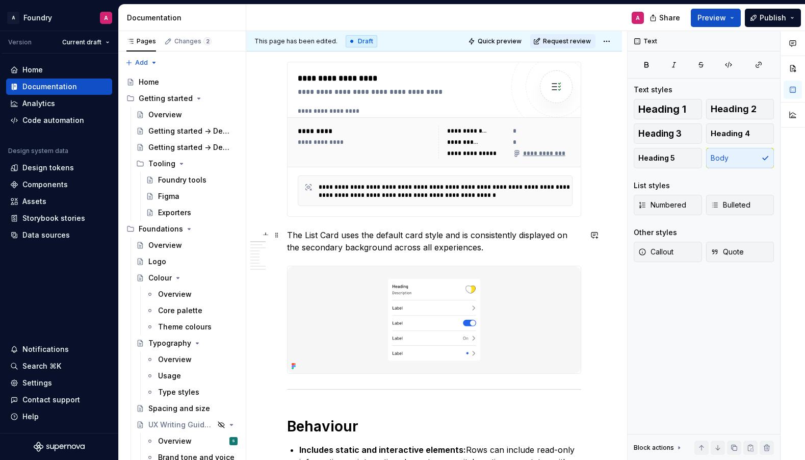
click at [475, 247] on p "The List Card uses the default card style and is consistently displayed on the …" at bounding box center [434, 241] width 294 height 24
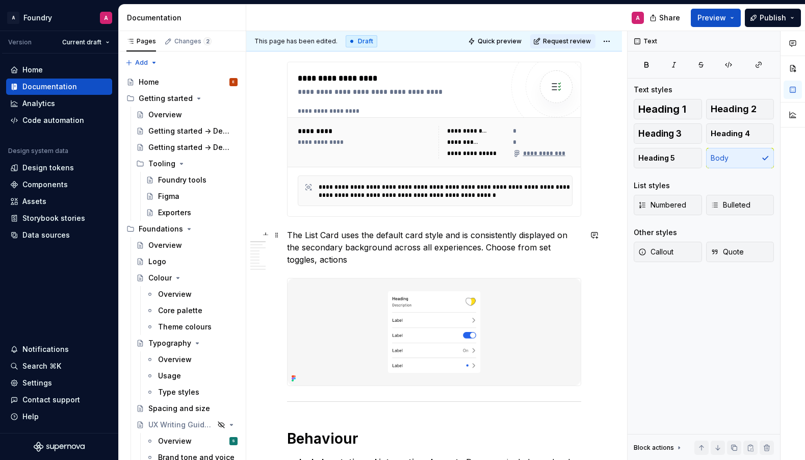
click at [471, 246] on p "The List Card uses the default card style and is consistently displayed on the …" at bounding box center [434, 247] width 294 height 37
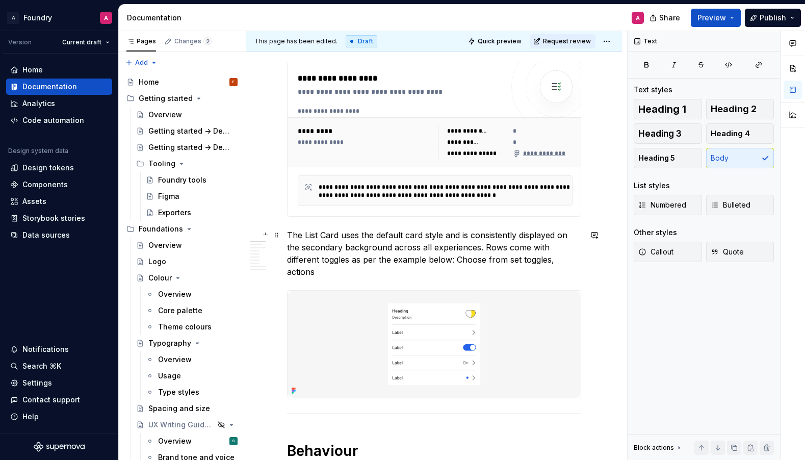
drag, startPoint x: 539, startPoint y: 258, endPoint x: 429, endPoint y: 256, distance: 110.6
click at [429, 256] on p "The List Card uses the default card style and is consistently displayed on the …" at bounding box center [434, 253] width 294 height 49
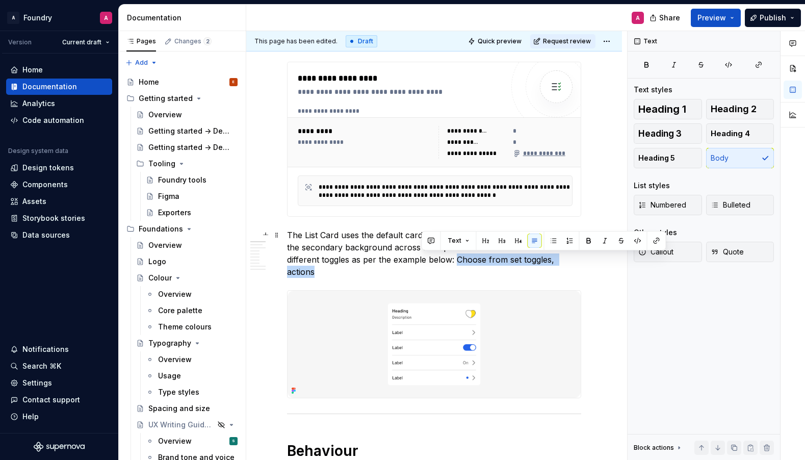
drag, startPoint x: 424, startPoint y: 260, endPoint x: 549, endPoint y: 260, distance: 125.4
click at [549, 260] on p "The List Card uses the default card style and is consistently displayed on the …" at bounding box center [434, 253] width 294 height 49
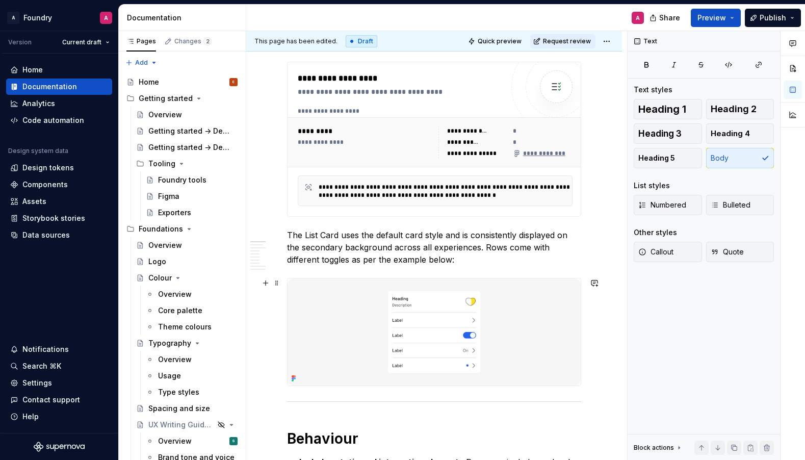
click at [602, 293] on div "**********" at bounding box center [436, 245] width 381 height 429
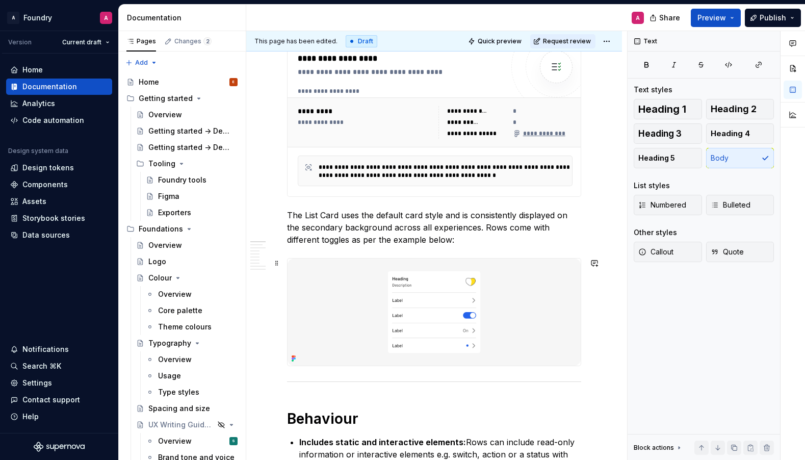
scroll to position [273, 0]
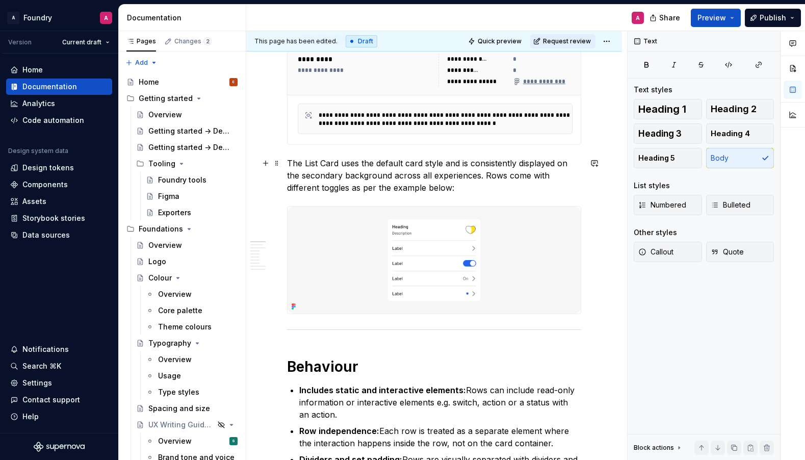
click at [523, 176] on p "The List Card uses the default card style and is consistently displayed on the …" at bounding box center [434, 175] width 294 height 37
click at [318, 188] on p "The List Card uses the default card style and is consistently displayed on the …" at bounding box center [434, 175] width 294 height 37
click at [299, 190] on p "The List Card uses the default card style and is consistently displayed on the …" at bounding box center [434, 175] width 294 height 37
drag, startPoint x: 299, startPoint y: 190, endPoint x: 312, endPoint y: 189, distance: 13.3
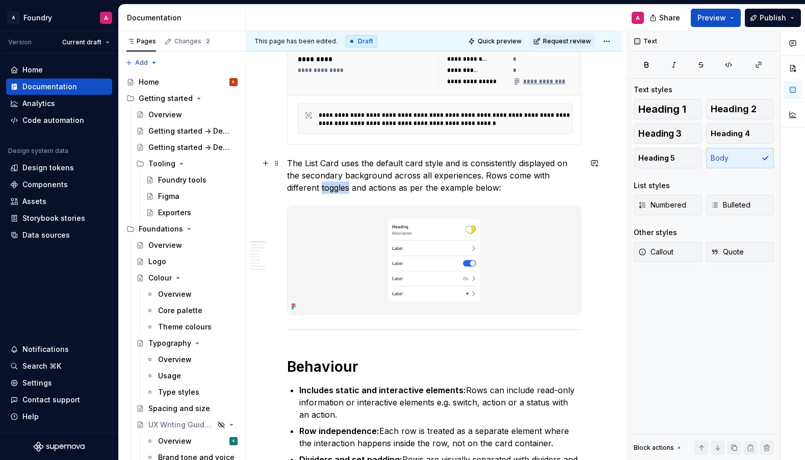
click at [299, 190] on p "The List Card uses the default card style and is consistently displayed on the …" at bounding box center [434, 175] width 294 height 37
click at [354, 190] on p "The List Card uses the default card style and is consistently displayed on the …" at bounding box center [434, 175] width 294 height 37
click at [470, 189] on p "The List Card uses the default card style and is consistently displayed on the …" at bounding box center [434, 175] width 294 height 37
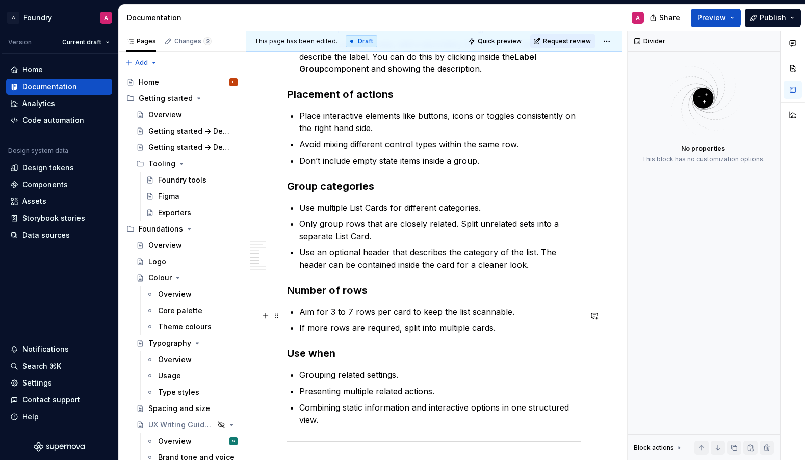
scroll to position [1046, 0]
click at [390, 317] on p "Aim for 3 to 7 rows per card to keep the list scannable." at bounding box center [440, 312] width 282 height 12
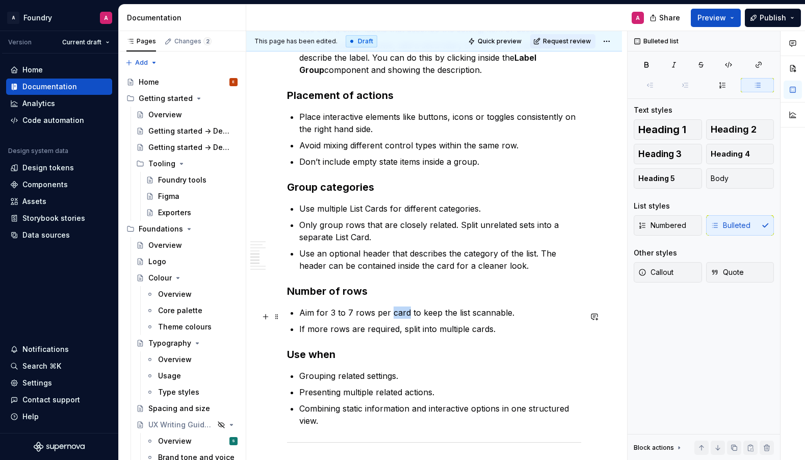
click at [390, 317] on p "Aim for 3 to 7 rows per card to keep the list scannable." at bounding box center [440, 312] width 282 height 12
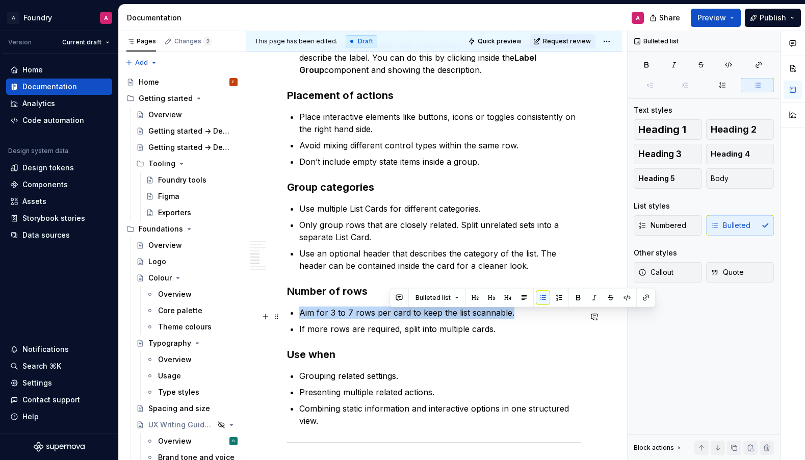
click at [390, 317] on p "Aim for 3 to 7 rows per card to keep the list scannable." at bounding box center [440, 312] width 282 height 12
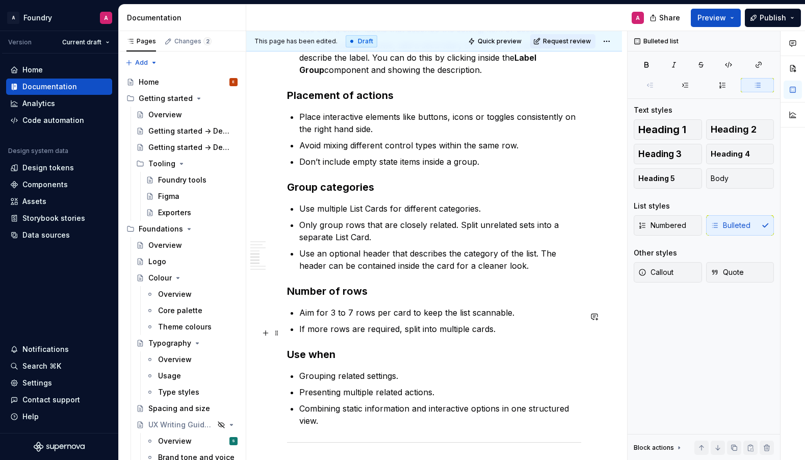
click at [386, 332] on p "If more rows are required, split into multiple cards." at bounding box center [440, 329] width 282 height 12
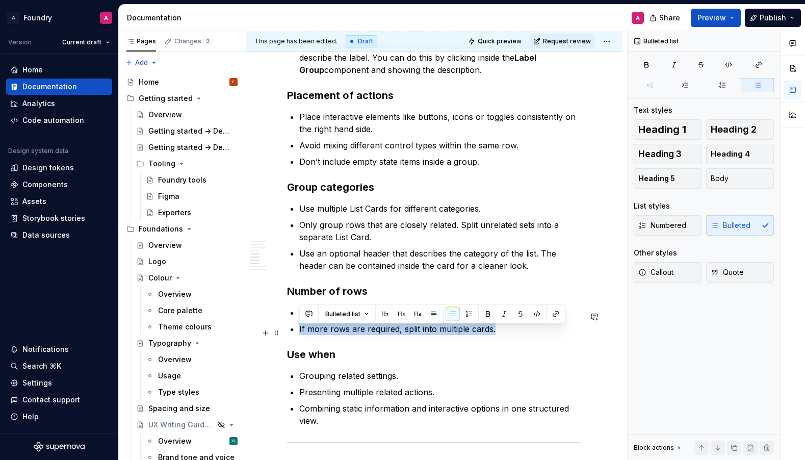
click at [386, 332] on p "If more rows are required, split into multiple cards." at bounding box center [440, 329] width 282 height 12
click at [437, 333] on p "If more rows are required, split into multiple cards." at bounding box center [440, 329] width 282 height 12
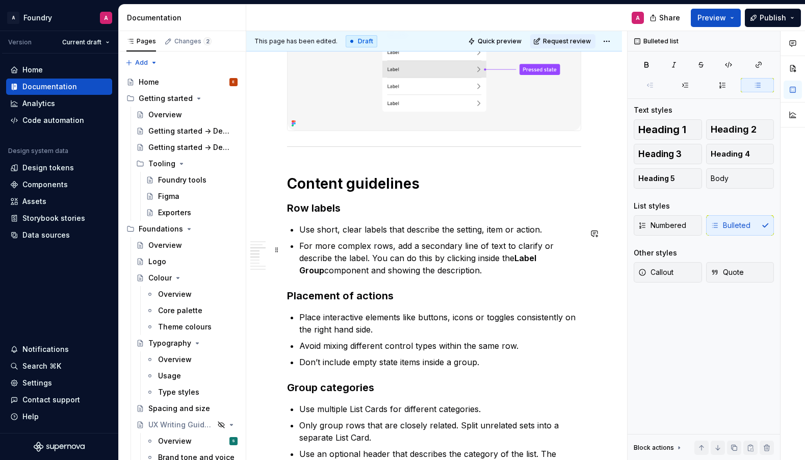
scroll to position [852, 0]
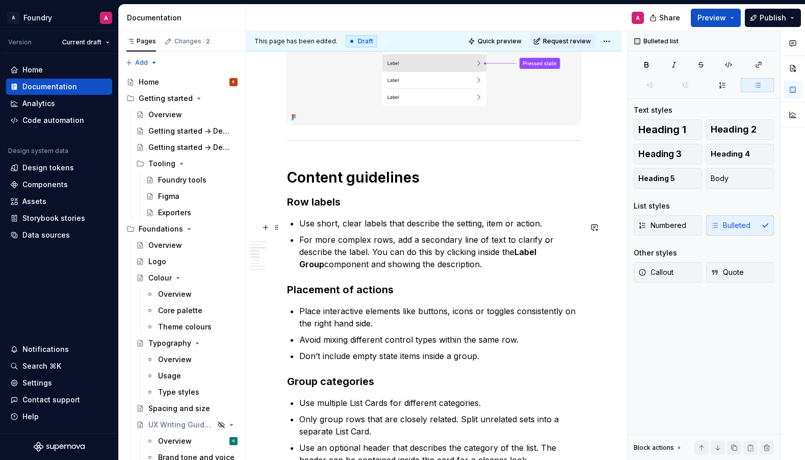
click at [407, 226] on p "Use short, clear labels that describe the setting, item or action." at bounding box center [440, 223] width 282 height 12
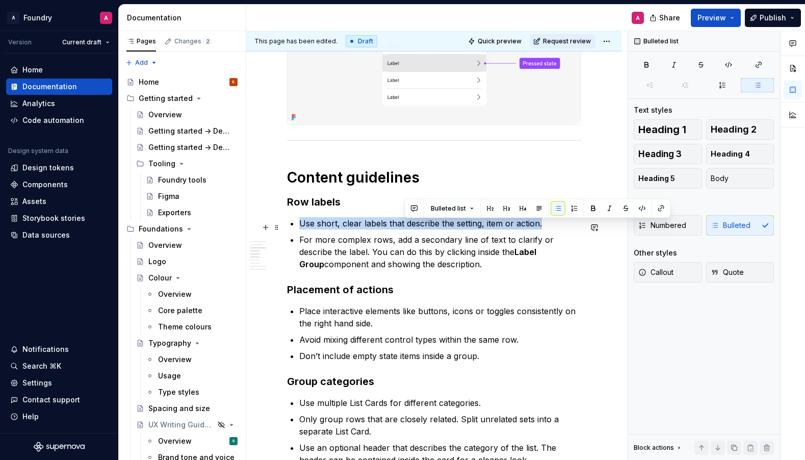
click at [407, 226] on p "Use short, clear labels that describe the setting, item or action." at bounding box center [440, 223] width 282 height 12
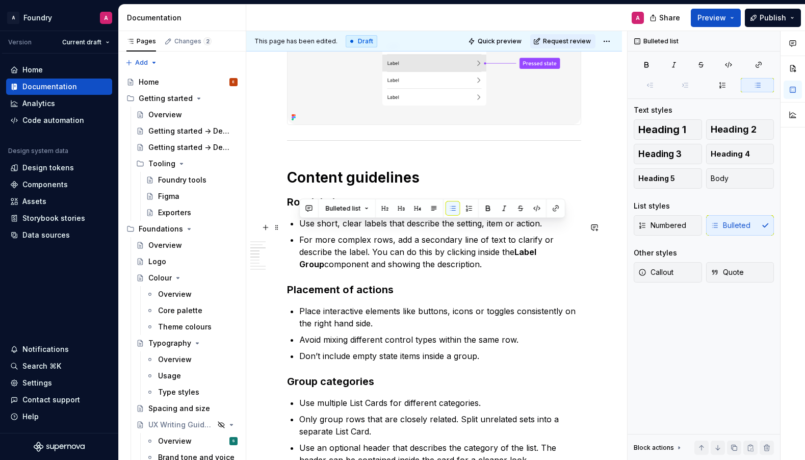
click at [457, 225] on p "Use short, clear labels that describe the setting, item or action." at bounding box center [440, 223] width 282 height 12
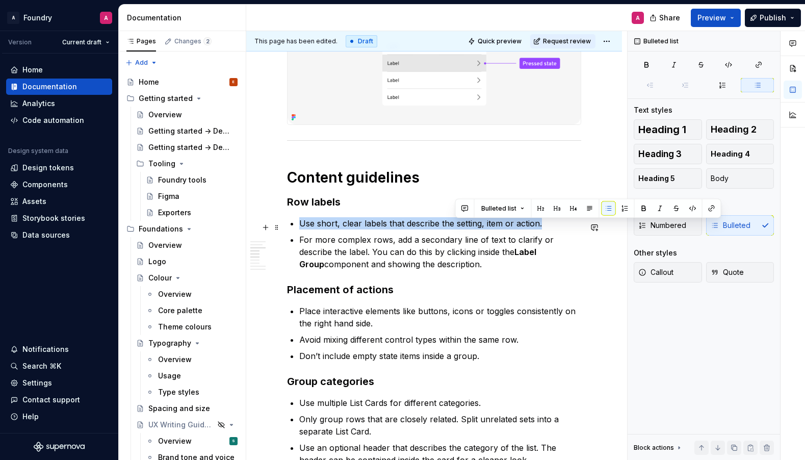
click at [457, 225] on p "Use short, clear labels that describe the setting, item or action." at bounding box center [440, 223] width 282 height 12
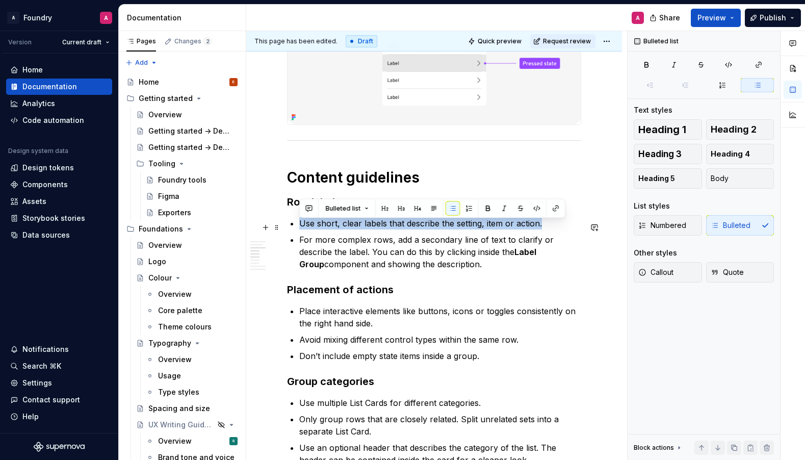
click at [374, 227] on p "Use short, clear labels that describe the setting, item or action." at bounding box center [440, 223] width 282 height 12
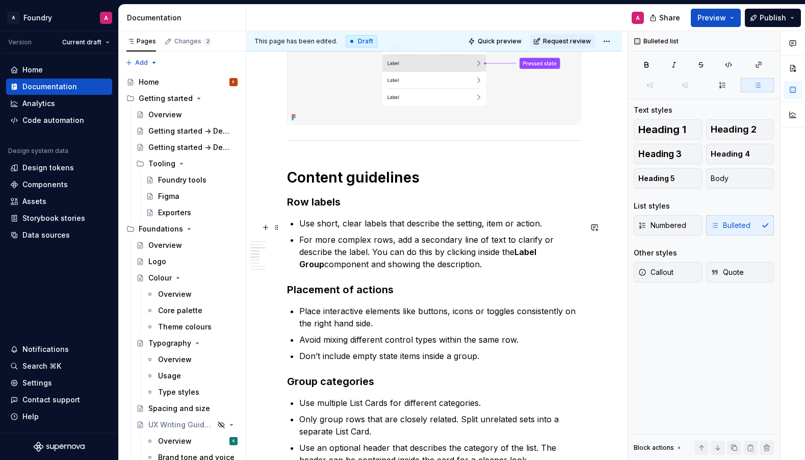
click at [376, 225] on p "Use short, clear labels that describe the setting, item or action." at bounding box center [440, 223] width 282 height 12
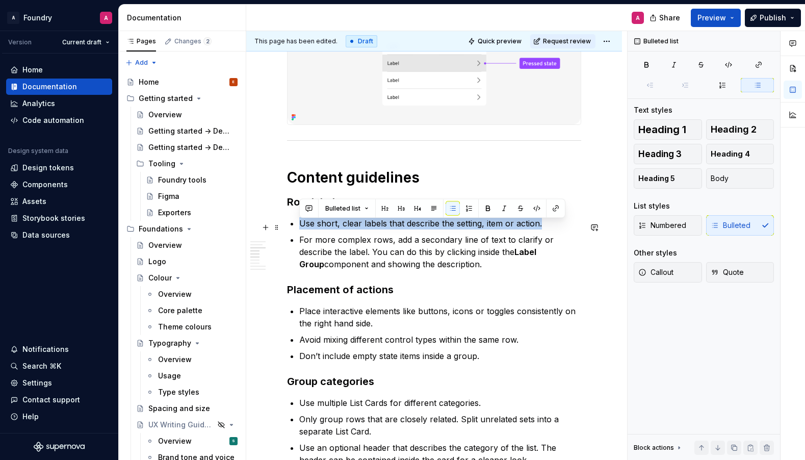
click at [376, 225] on p "Use short, clear labels that describe the setting, item or action." at bounding box center [440, 223] width 282 height 12
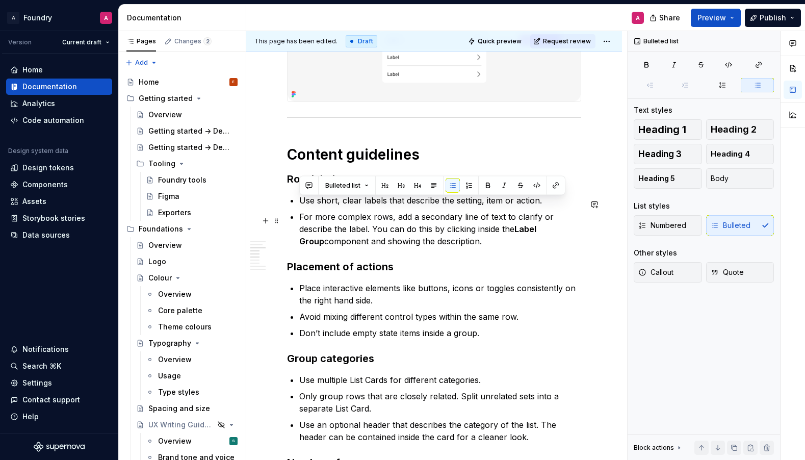
click at [412, 240] on p "For more complex rows, add a secondary line of text to clarify or describe the …" at bounding box center [440, 228] width 282 height 37
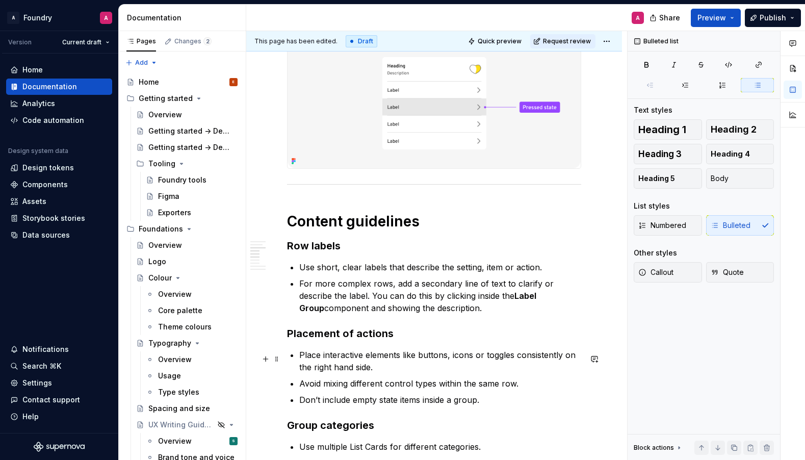
scroll to position [966, 0]
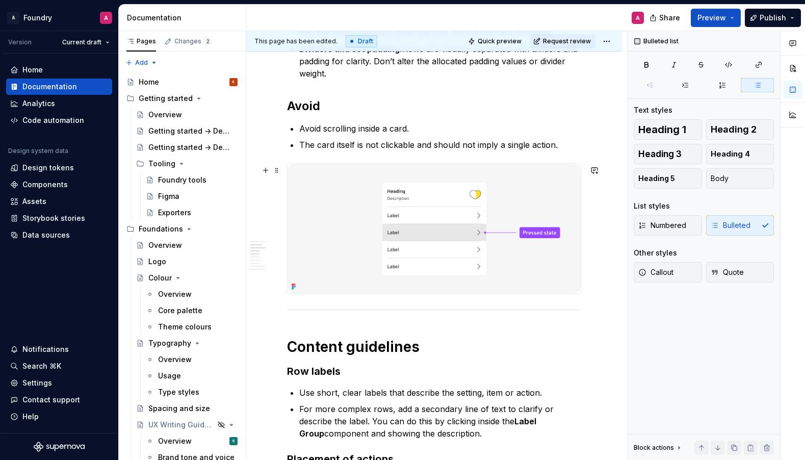
click at [608, 233] on div "**********" at bounding box center [434, 397] width 376 height 1732
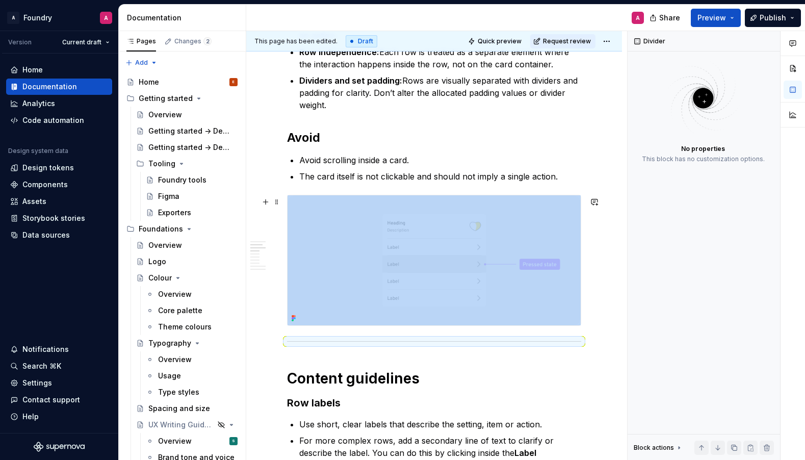
scroll to position [638, 0]
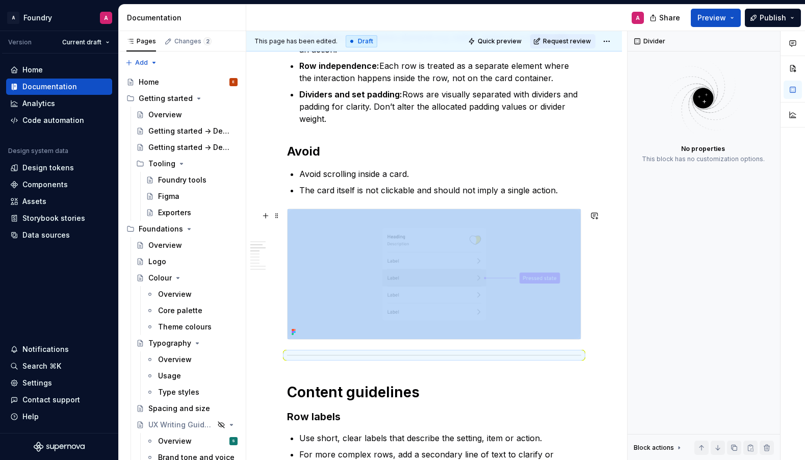
click at [537, 242] on img at bounding box center [433, 274] width 293 height 130
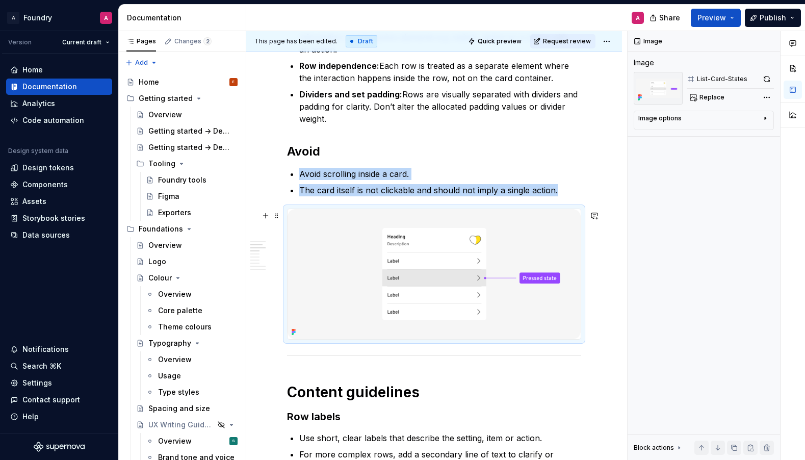
click at [428, 234] on img at bounding box center [433, 274] width 293 height 130
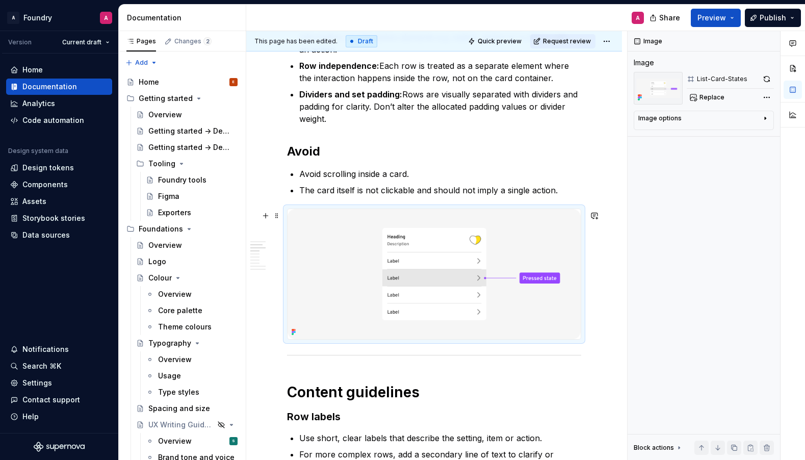
click at [287, 215] on div at bounding box center [434, 273] width 294 height 131
click at [277, 215] on span at bounding box center [277, 215] width 8 height 14
drag, startPoint x: 508, startPoint y: 278, endPoint x: 495, endPoint y: 275, distance: 13.1
click at [508, 278] on img at bounding box center [433, 274] width 293 height 130
click at [489, 298] on img at bounding box center [433, 274] width 293 height 130
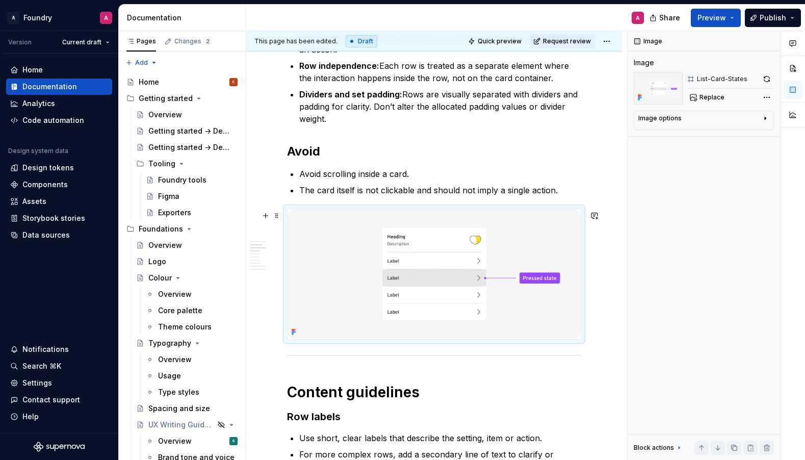
click at [489, 298] on img at bounding box center [433, 274] width 293 height 130
click at [589, 350] on div "**********" at bounding box center [434, 442] width 376 height 1732
drag, startPoint x: 573, startPoint y: 342, endPoint x: 567, endPoint y: 336, distance: 8.6
click at [567, 336] on div "**********" at bounding box center [436, 245] width 381 height 429
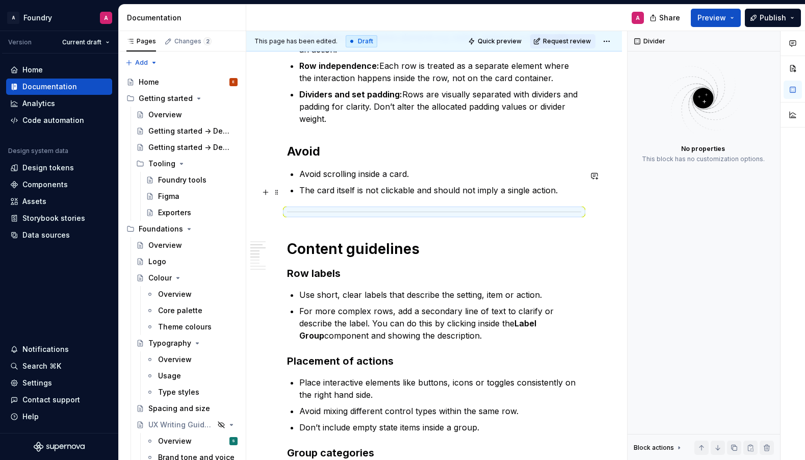
click at [573, 194] on p "The card itself is not clickable and should not imply a single action." at bounding box center [440, 190] width 282 height 12
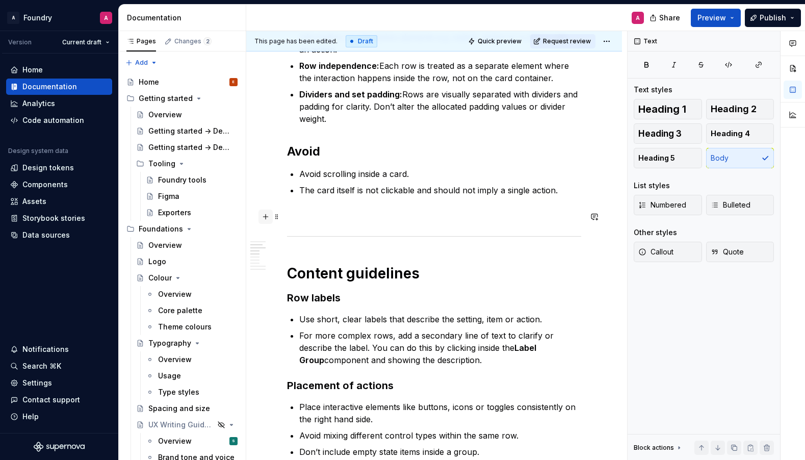
click at [267, 217] on button "button" at bounding box center [265, 216] width 14 height 14
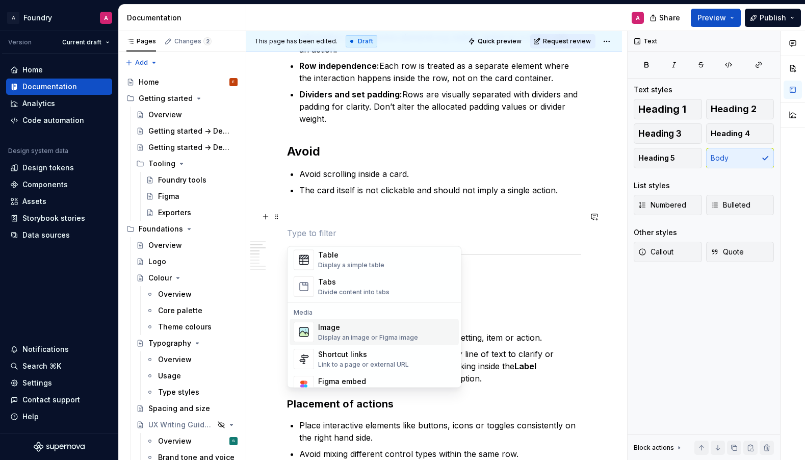
scroll to position [380, 0]
click at [332, 326] on div "Image" at bounding box center [368, 325] width 100 height 10
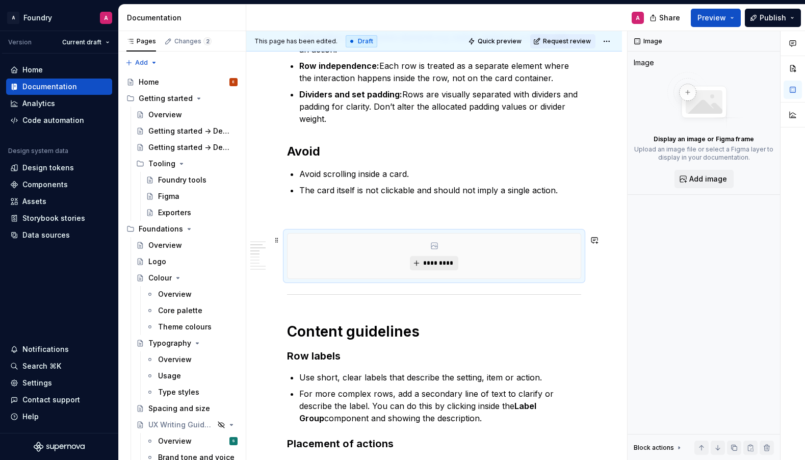
click at [430, 267] on span "*********" at bounding box center [438, 263] width 31 height 8
type textarea "*"
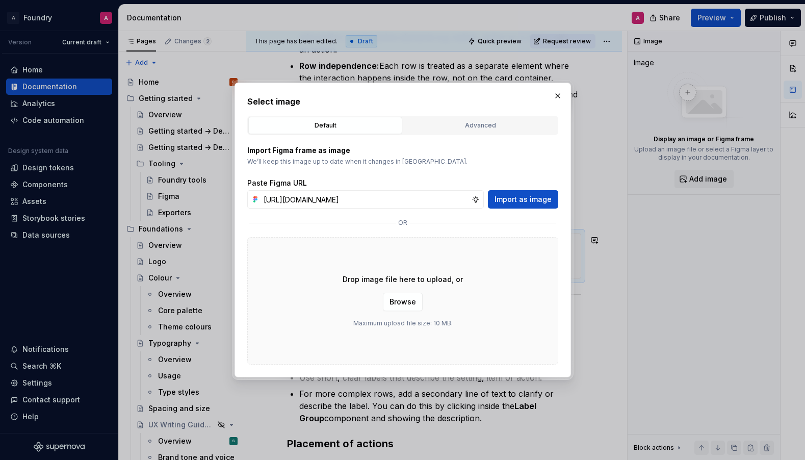
scroll to position [0, 332]
type input "[URL][DOMAIN_NAME]"
click at [518, 197] on span "Import as image" at bounding box center [522, 199] width 57 height 10
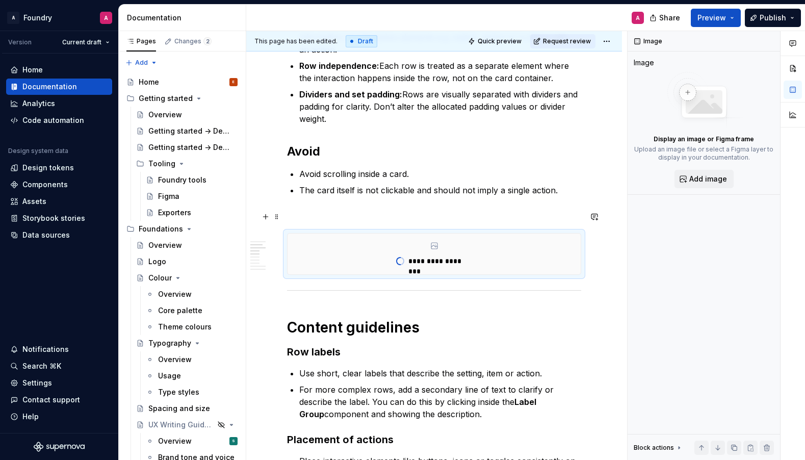
click at [322, 216] on p at bounding box center [434, 214] width 294 height 12
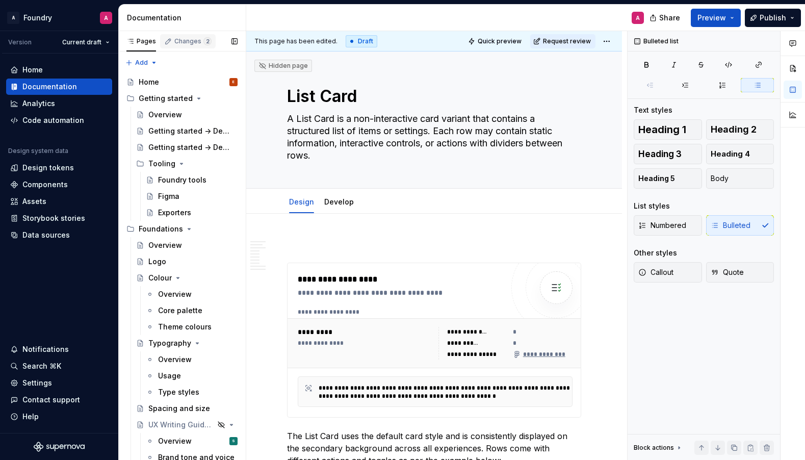
type textarea "*"
